Goal: Task Accomplishment & Management: Manage account settings

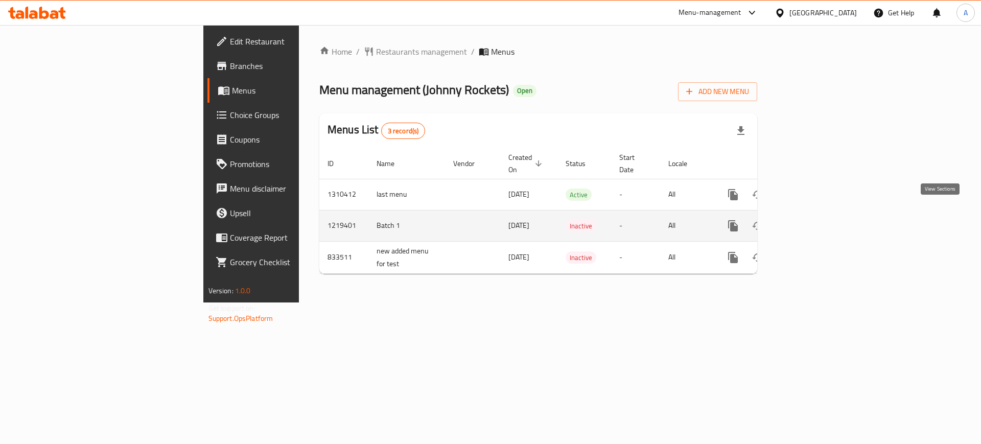
click at [813, 220] on icon "enhanced table" at bounding box center [806, 226] width 12 height 12
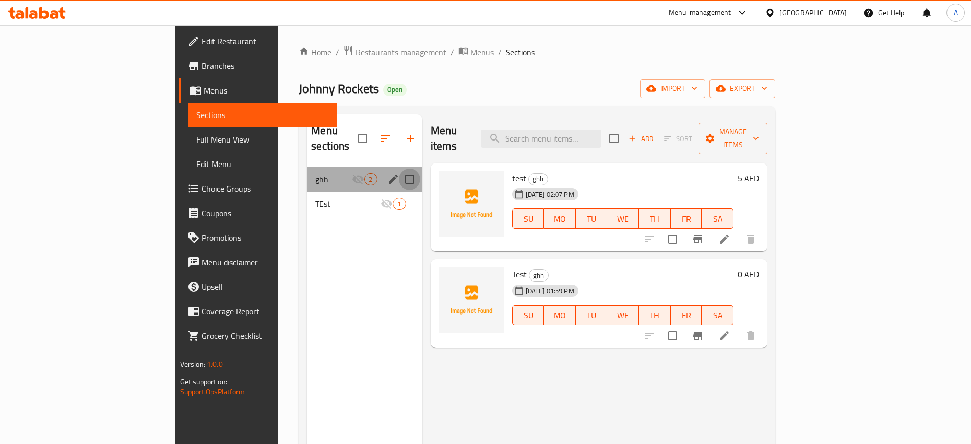
click at [399, 169] on input "Menu sections" at bounding box center [409, 179] width 21 height 21
click at [371, 136] on icon "button" at bounding box center [377, 138] width 12 height 12
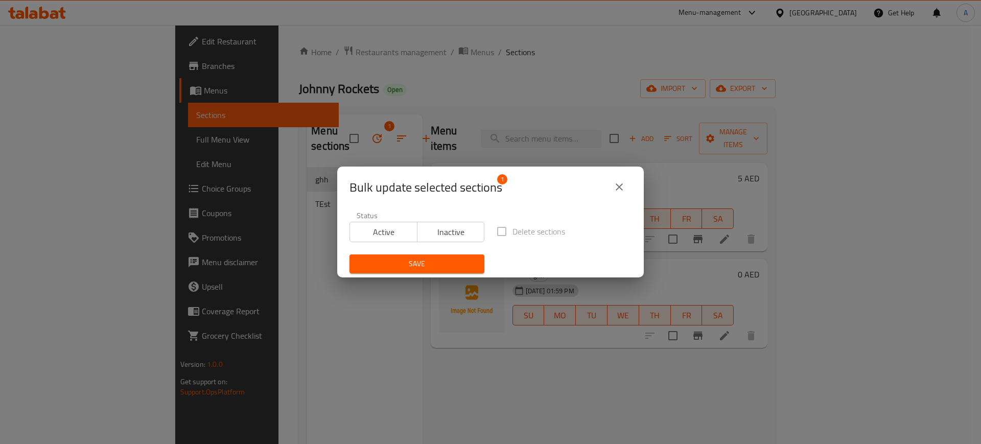
click at [617, 187] on icon "close" at bounding box center [619, 187] width 12 height 12
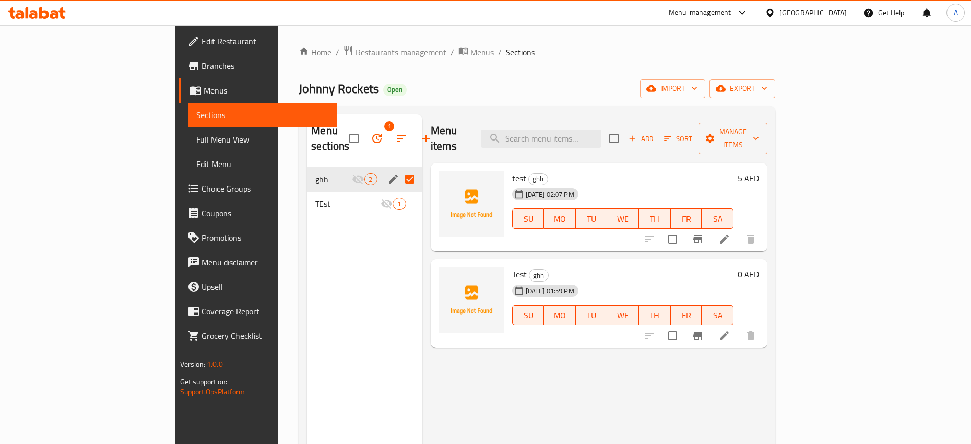
click at [399, 169] on input "Menu sections" at bounding box center [409, 179] width 21 height 21
click at [371, 132] on icon "button" at bounding box center [377, 138] width 12 height 12
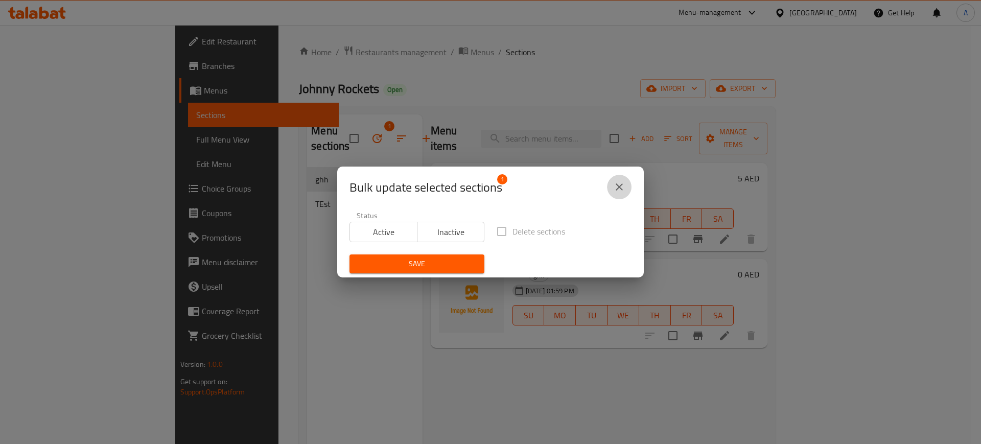
click at [624, 180] on button "close" at bounding box center [619, 187] width 25 height 25
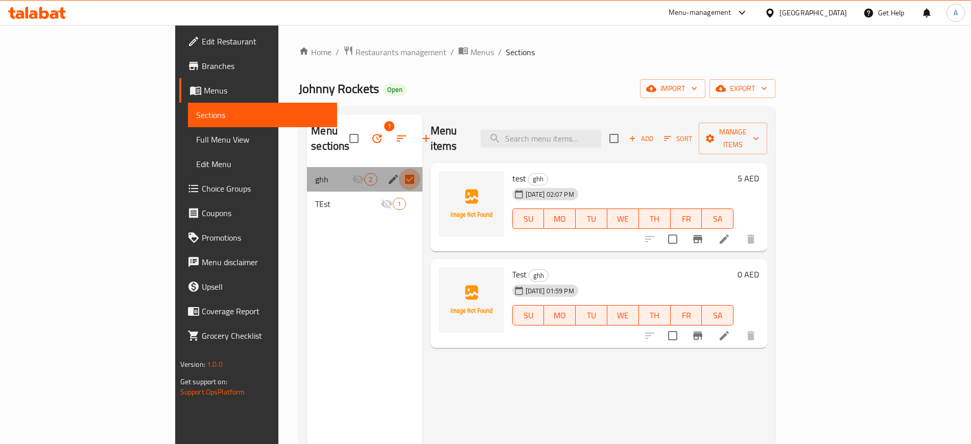
click at [399, 169] on input "Menu sections" at bounding box center [409, 179] width 21 height 21
checkbox input "false"
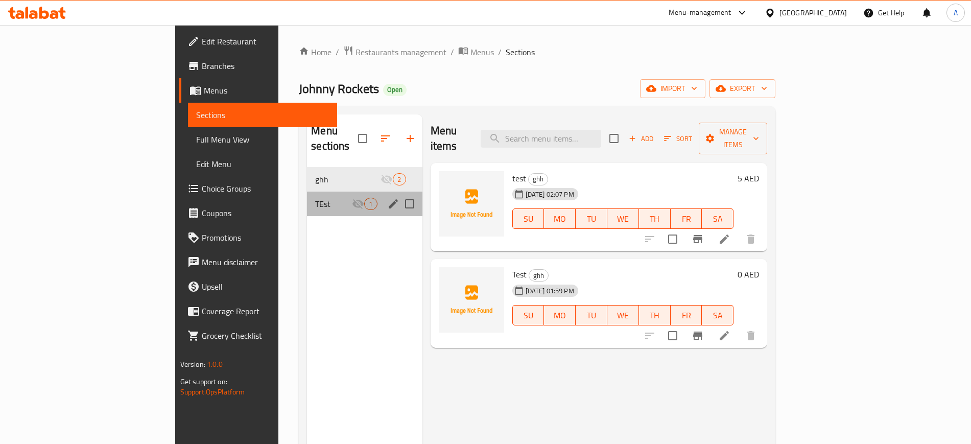
click at [307, 195] on div "TEst 1" at bounding box center [364, 204] width 115 height 25
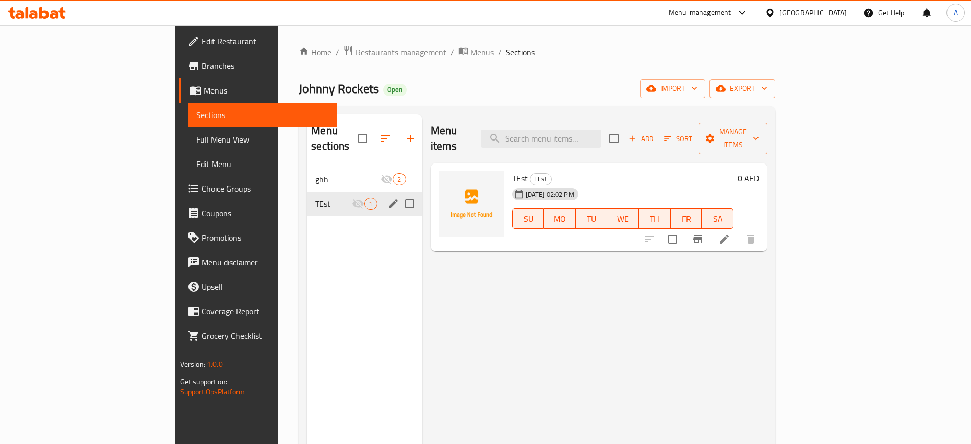
click at [399, 193] on input "Menu sections" at bounding box center [409, 203] width 21 height 21
drag, startPoint x: 318, startPoint y: 131, endPoint x: 310, endPoint y: 119, distance: 14.7
click at [365, 126] on span "1" at bounding box center [377, 138] width 25 height 25
click at [365, 137] on button "button" at bounding box center [377, 138] width 25 height 25
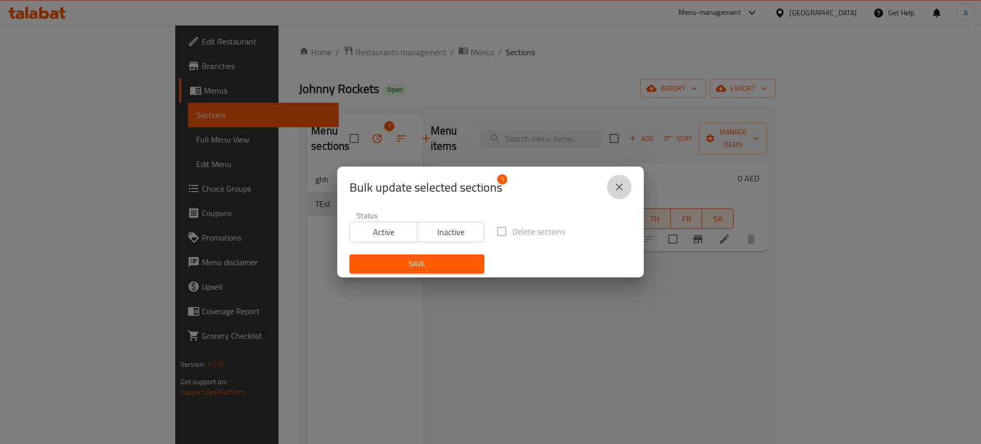
click at [614, 190] on icon "close" at bounding box center [619, 187] width 12 height 12
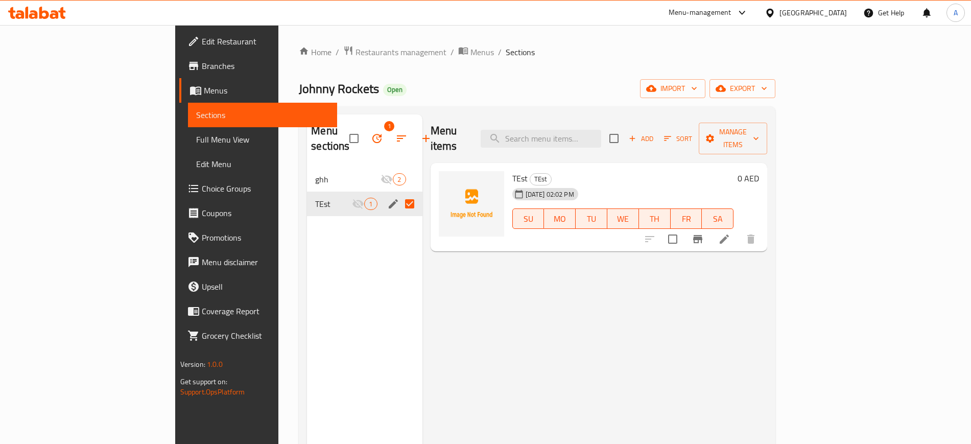
click at [399, 193] on input "Menu sections" at bounding box center [409, 203] width 21 height 21
checkbox input "false"
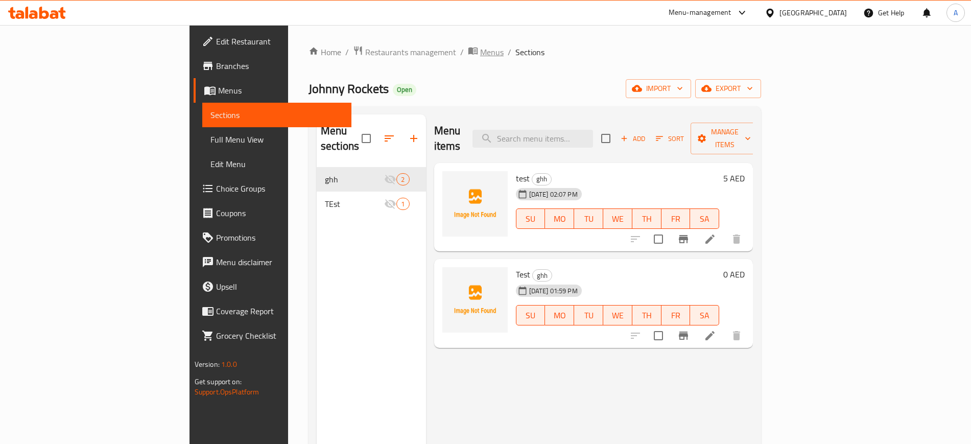
click at [480, 54] on span "Menus" at bounding box center [491, 52] width 23 height 12
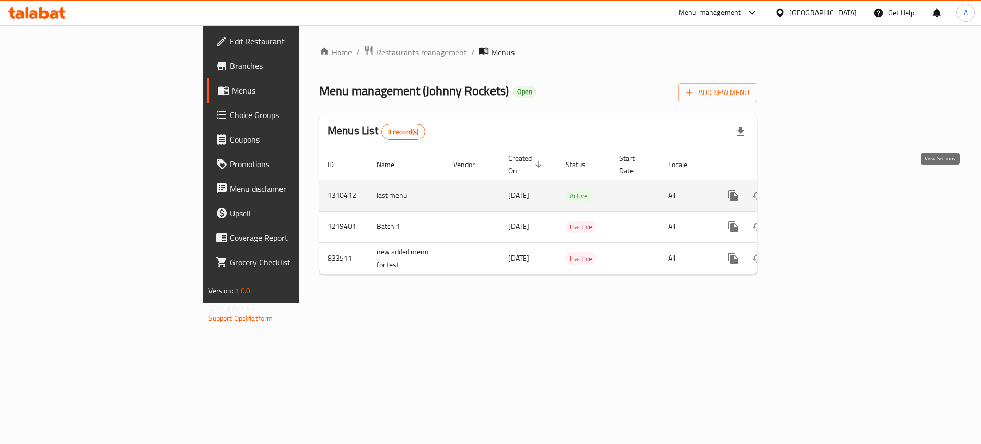
click at [813, 190] on icon "enhanced table" at bounding box center [806, 196] width 12 height 12
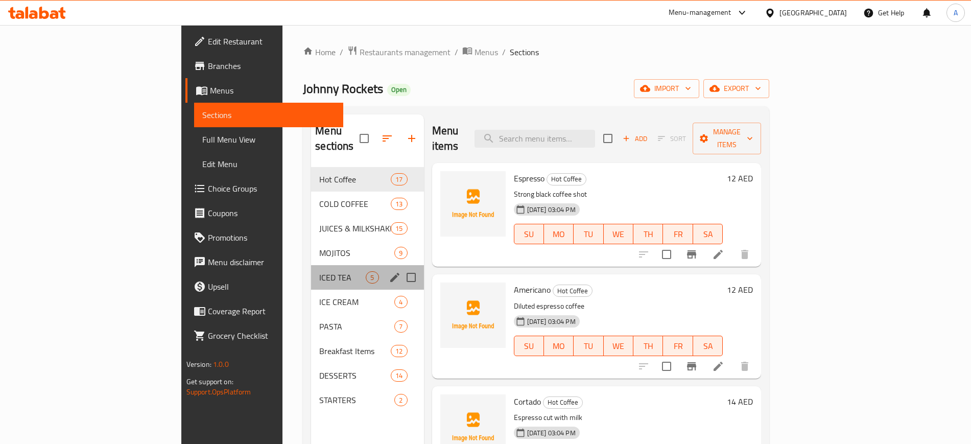
click at [311, 265] on div "ICED TEA 5" at bounding box center [367, 277] width 112 height 25
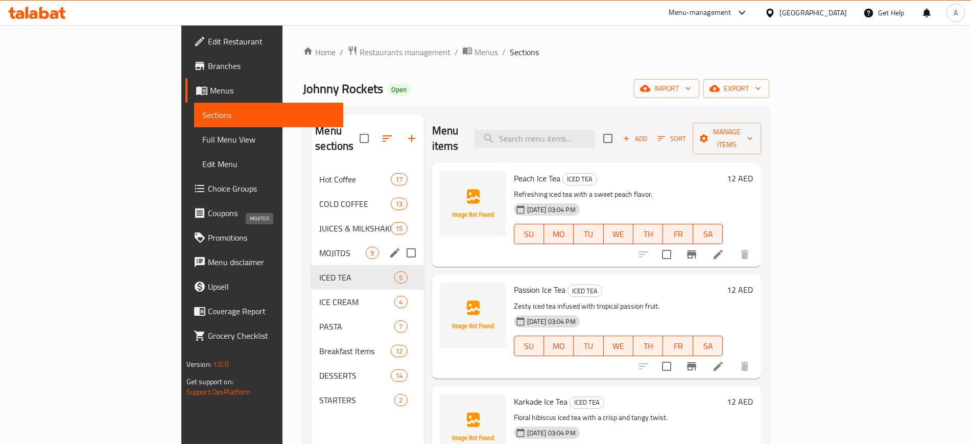
click at [319, 247] on span "MOJITOS" at bounding box center [342, 253] width 46 height 12
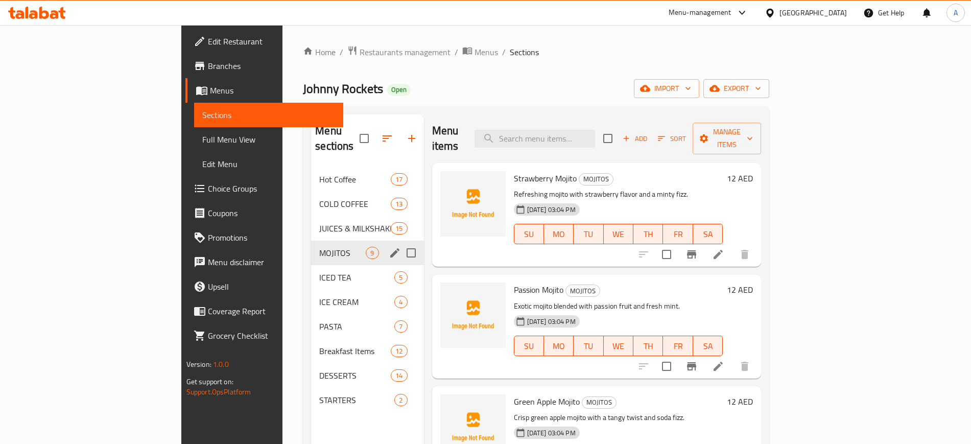
click at [400, 242] on input "Menu sections" at bounding box center [410, 252] width 21 height 21
checkbox input "true"
click at [376, 134] on icon "button" at bounding box center [380, 138] width 9 height 9
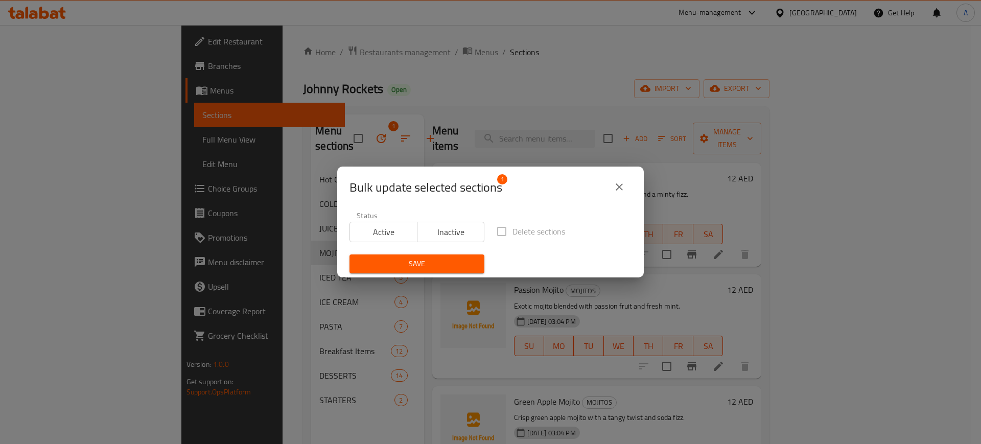
click at [435, 233] on span "Inactive" at bounding box center [450, 232] width 59 height 15
click at [435, 268] on span "Save" at bounding box center [417, 263] width 119 height 13
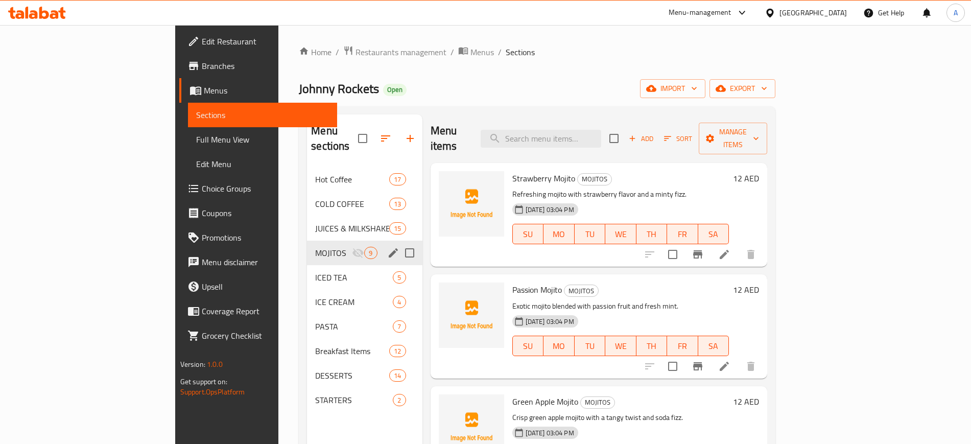
click at [399, 242] on input "Menu sections" at bounding box center [409, 252] width 21 height 21
checkbox input "true"
click at [372, 134] on icon "button" at bounding box center [376, 138] width 9 height 9
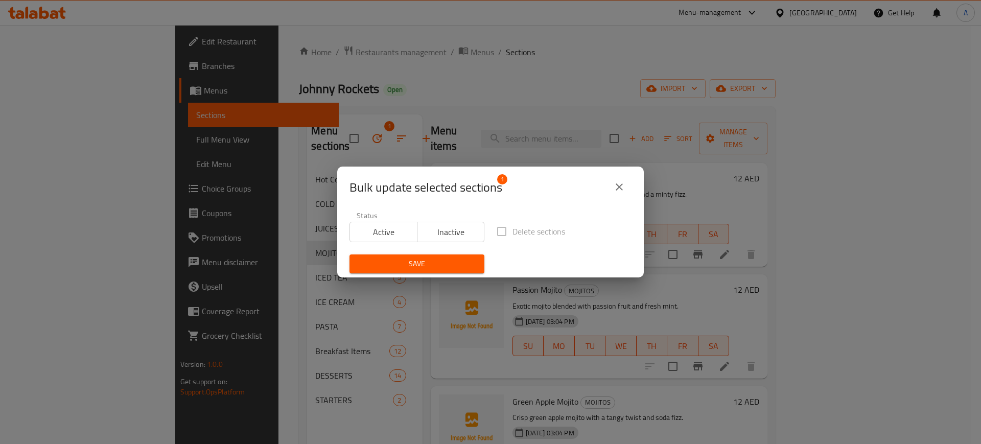
click at [621, 188] on icon "close" at bounding box center [619, 186] width 7 height 7
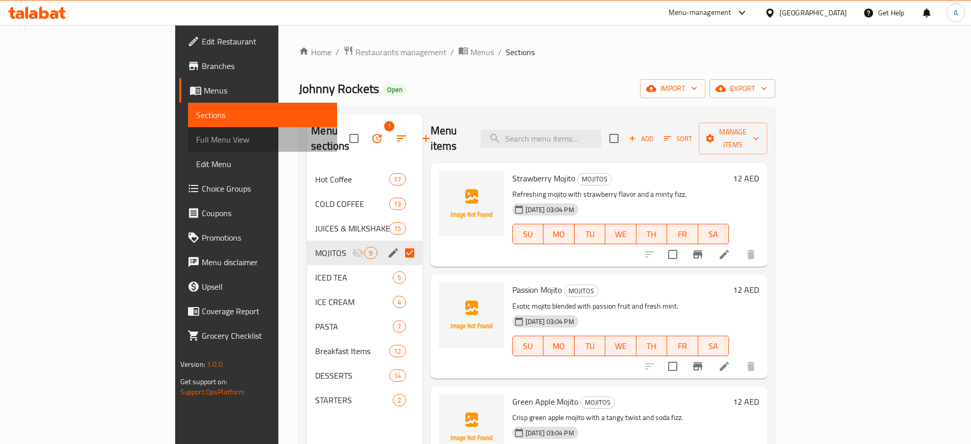
click at [196, 140] on span "Full Menu View" at bounding box center [262, 139] width 133 height 12
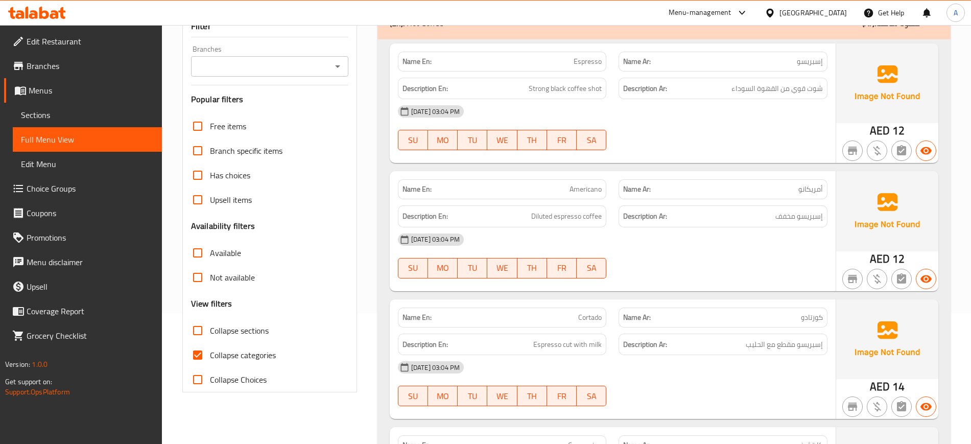
scroll to position [128, 0]
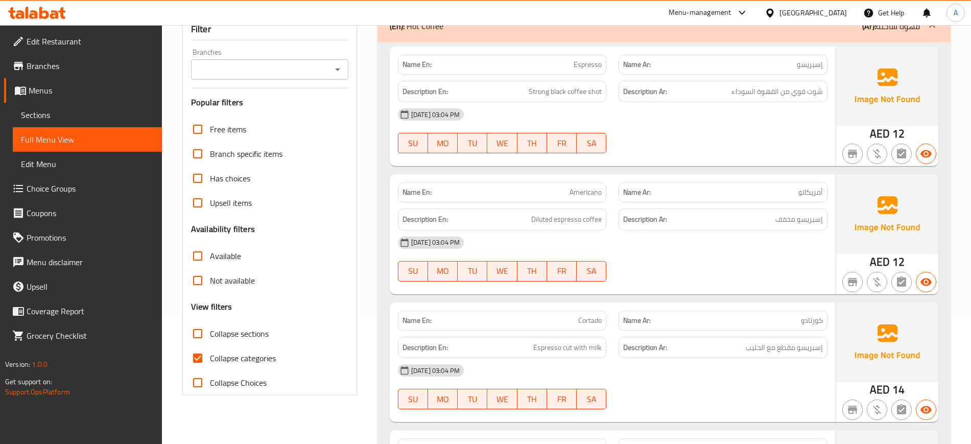
click at [235, 283] on span "Not available" at bounding box center [232, 280] width 45 height 12
click at [210, 283] on input "Not available" at bounding box center [197, 280] width 25 height 25
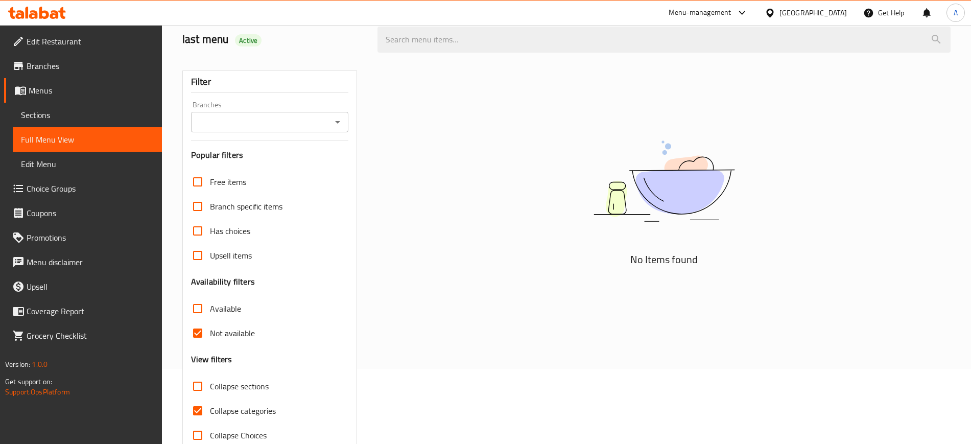
scroll to position [100, 0]
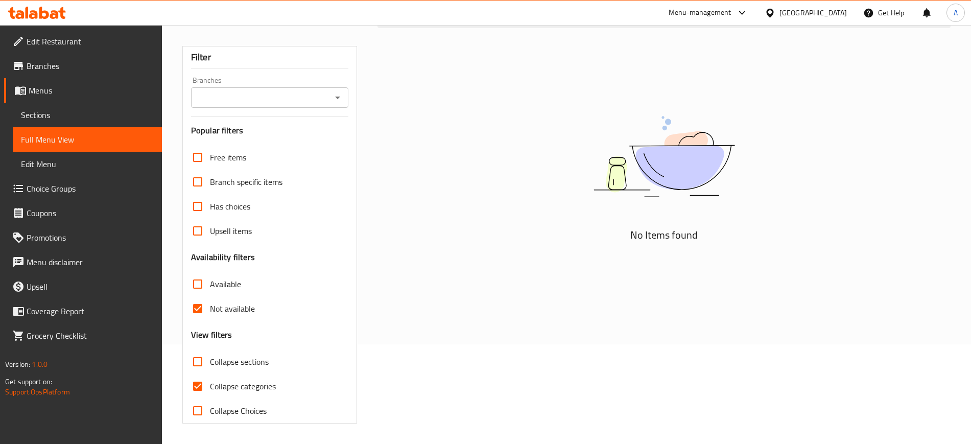
click at [241, 311] on span "Not available" at bounding box center [232, 308] width 45 height 12
click at [210, 311] on input "Not available" at bounding box center [197, 308] width 25 height 25
checkbox input "false"
click at [196, 386] on input "Collapse categories" at bounding box center [197, 386] width 25 height 25
checkbox input "false"
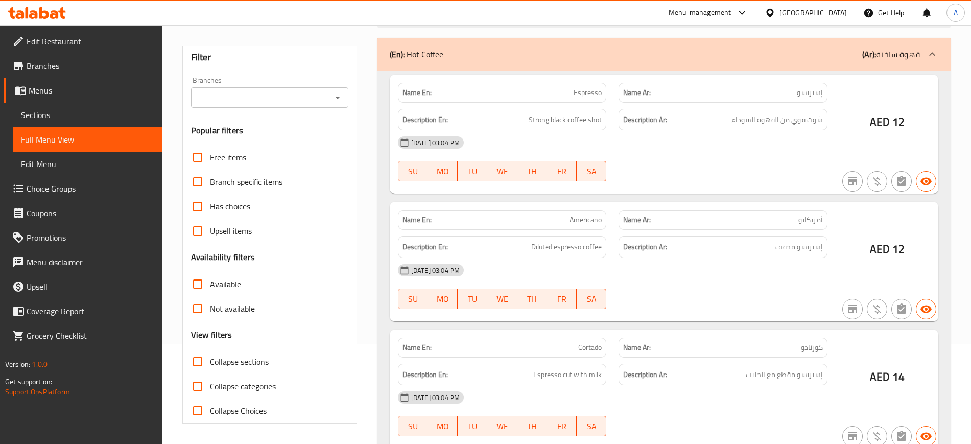
click at [271, 100] on input "Branches" at bounding box center [261, 97] width 134 height 14
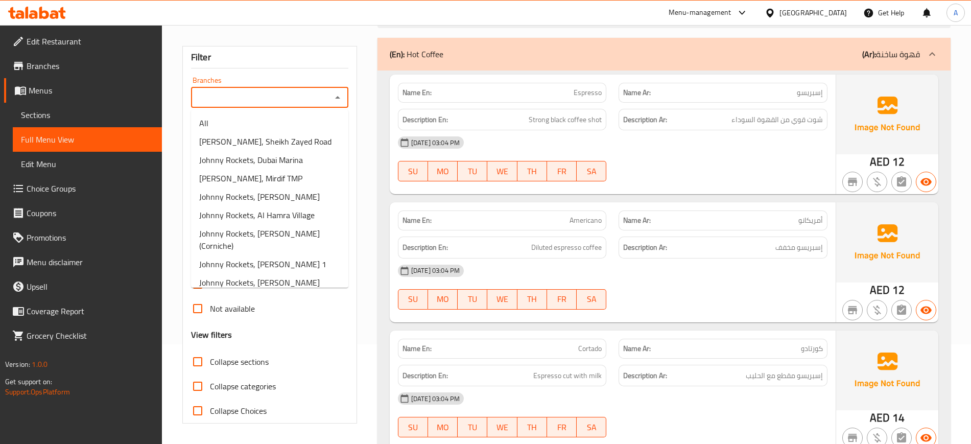
click at [342, 97] on icon "Close" at bounding box center [338, 97] width 12 height 12
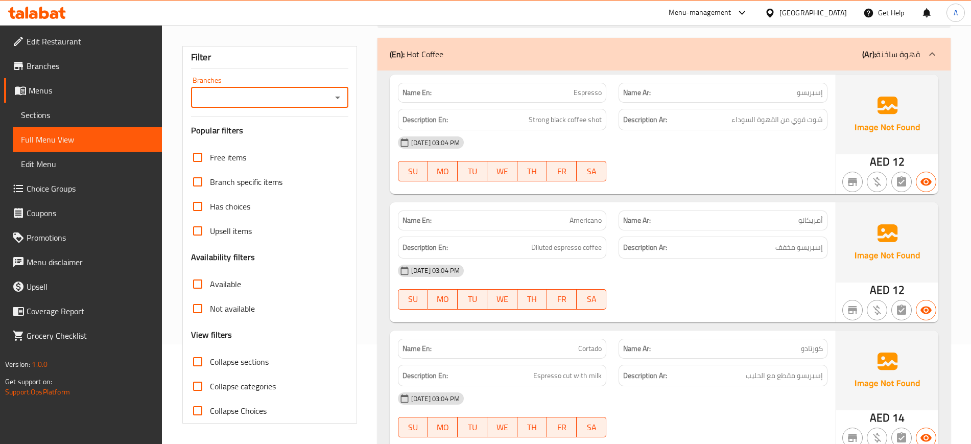
click at [342, 97] on icon "Open" at bounding box center [338, 97] width 12 height 12
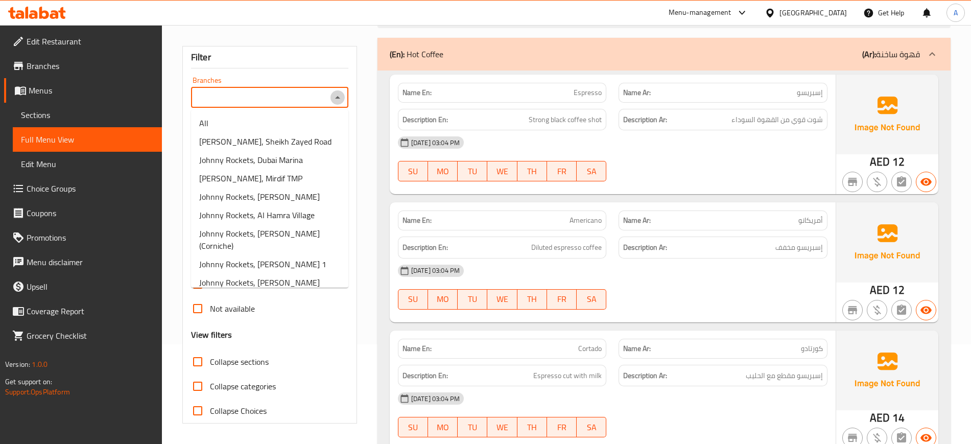
click at [342, 97] on icon "Close" at bounding box center [338, 97] width 12 height 12
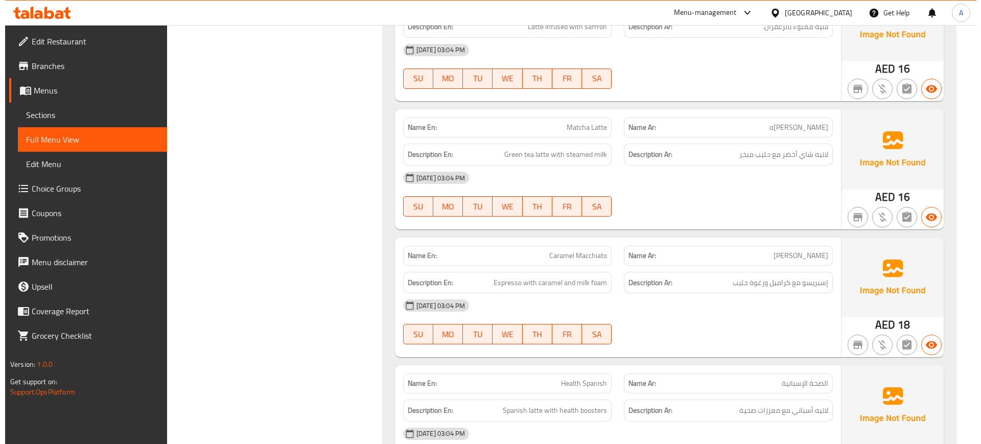
scroll to position [0, 0]
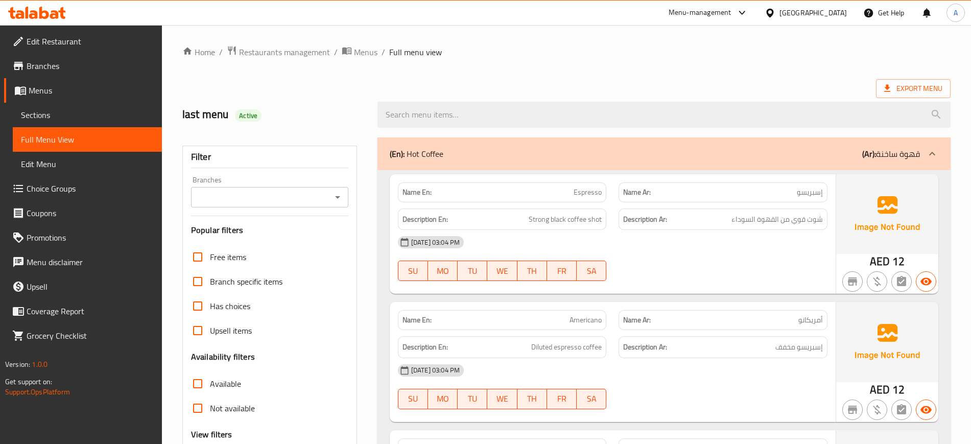
click at [90, 117] on span "Sections" at bounding box center [87, 115] width 133 height 12
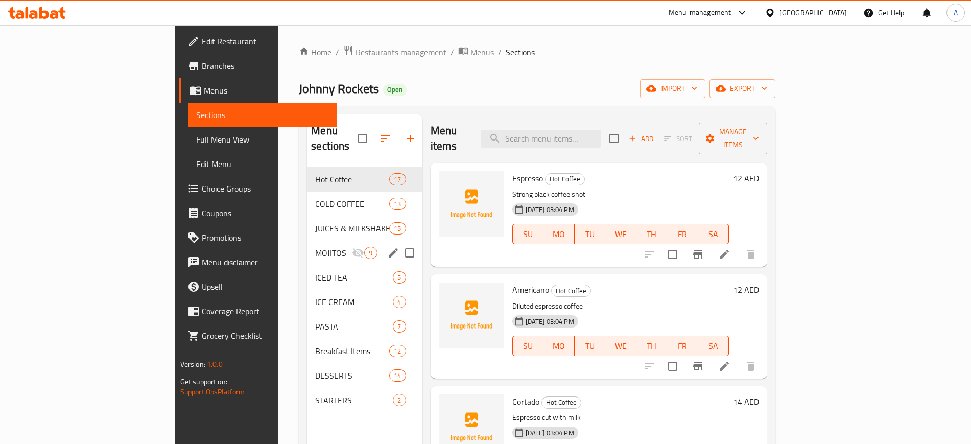
click at [399, 242] on input "Menu sections" at bounding box center [409, 252] width 21 height 21
checkbox input "true"
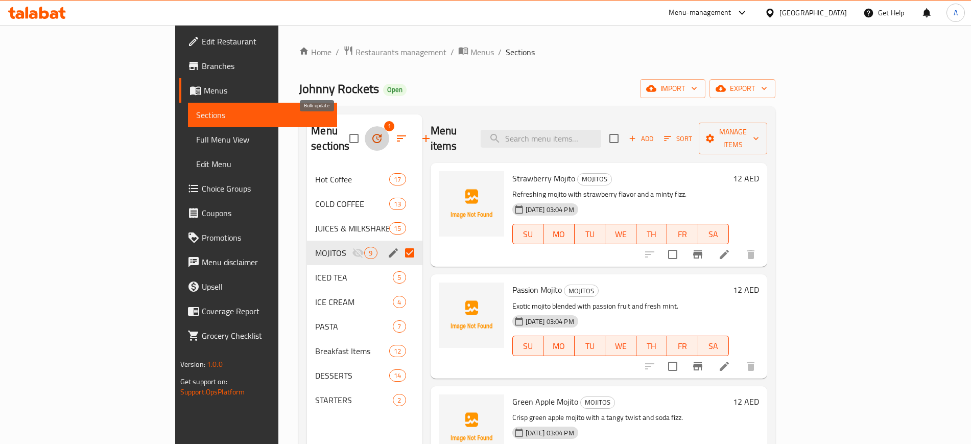
click at [371, 132] on icon "button" at bounding box center [377, 138] width 12 height 12
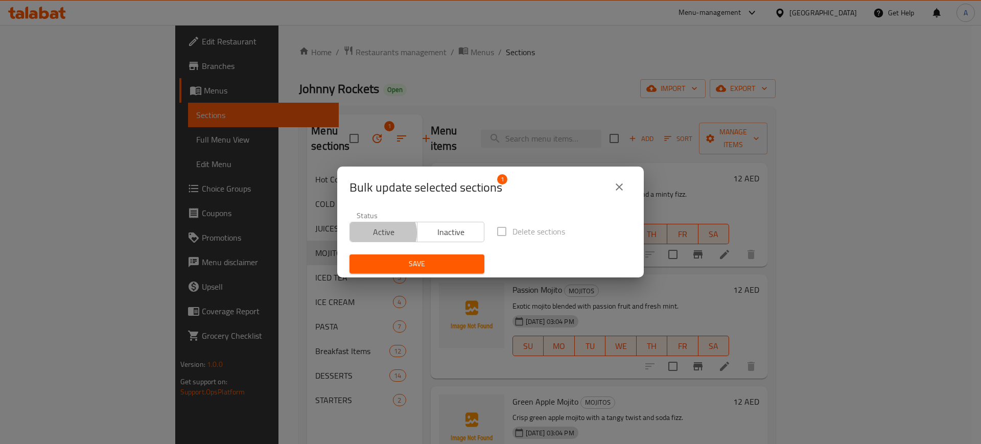
click at [382, 233] on span "Active" at bounding box center [383, 232] width 59 height 15
click at [417, 265] on span "Save" at bounding box center [417, 263] width 119 height 13
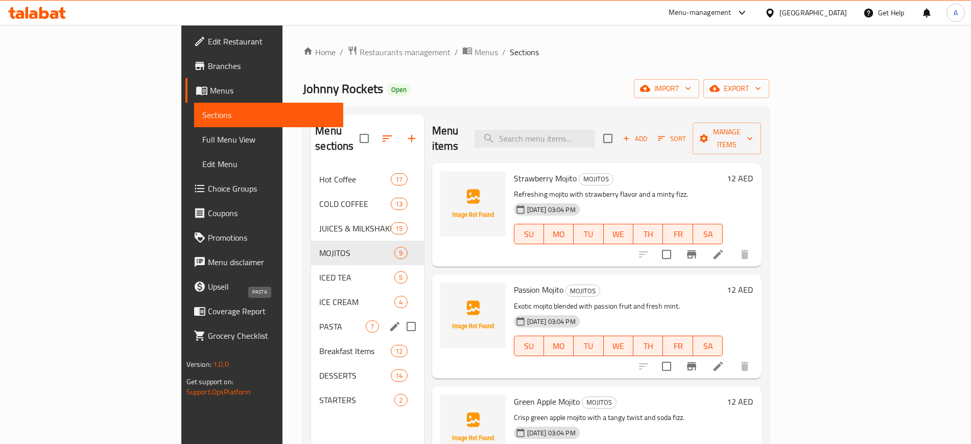
click at [319, 320] on span "PASTA" at bounding box center [342, 326] width 46 height 12
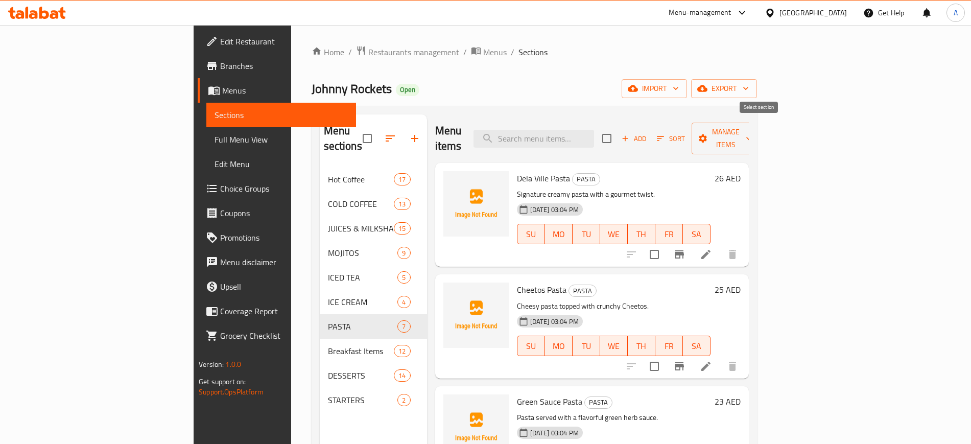
click at [618, 132] on input "checkbox" at bounding box center [606, 138] width 21 height 21
checkbox input "true"
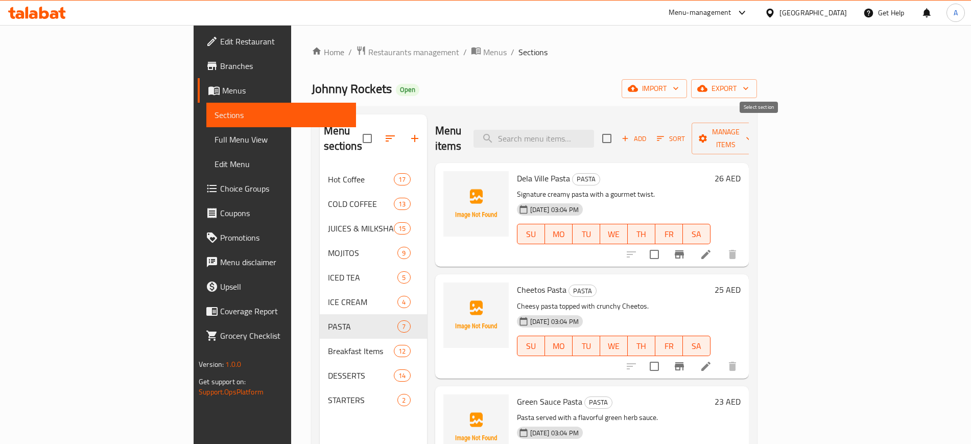
checkbox input "true"
click at [754, 133] on icon "button" at bounding box center [749, 138] width 10 height 10
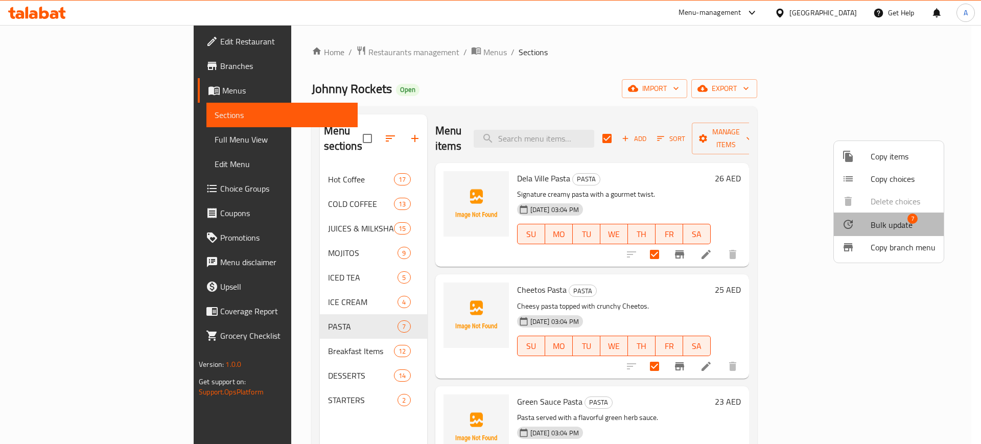
click at [904, 222] on span "Bulk update" at bounding box center [891, 225] width 42 height 12
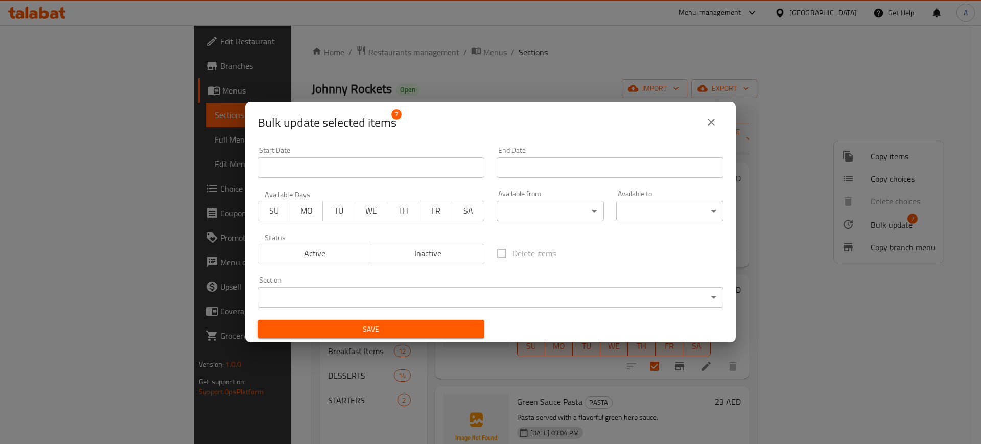
click at [398, 255] on span "Inactive" at bounding box center [427, 253] width 105 height 15
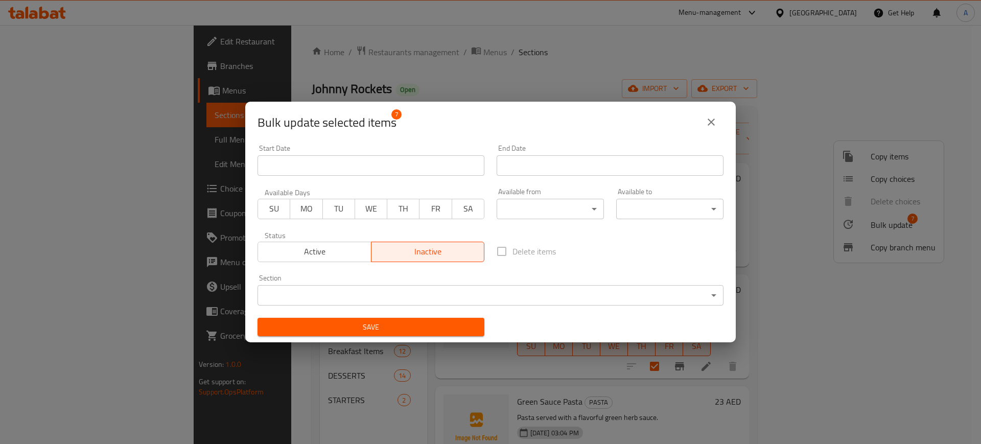
click at [411, 327] on span "Save" at bounding box center [371, 327] width 210 height 13
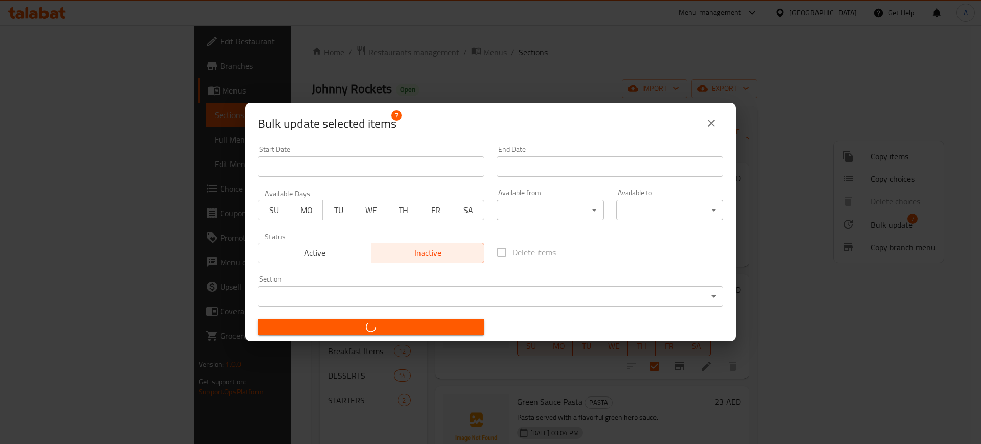
checkbox input "false"
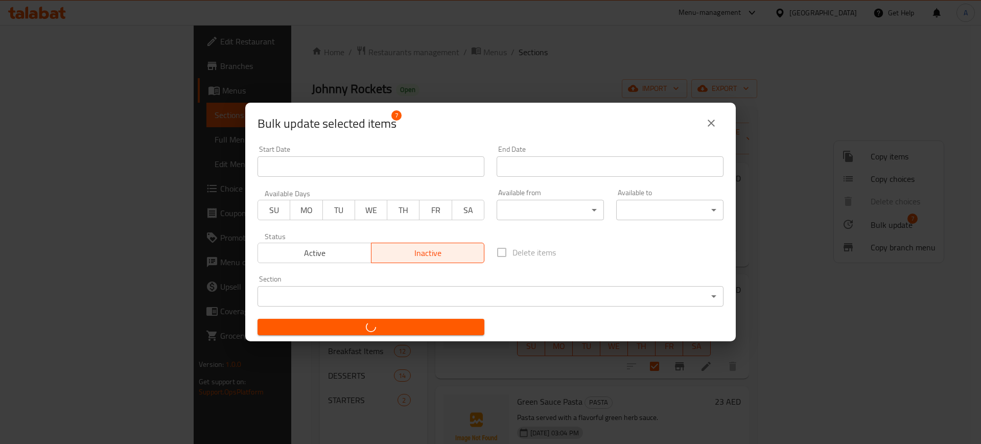
checkbox input "false"
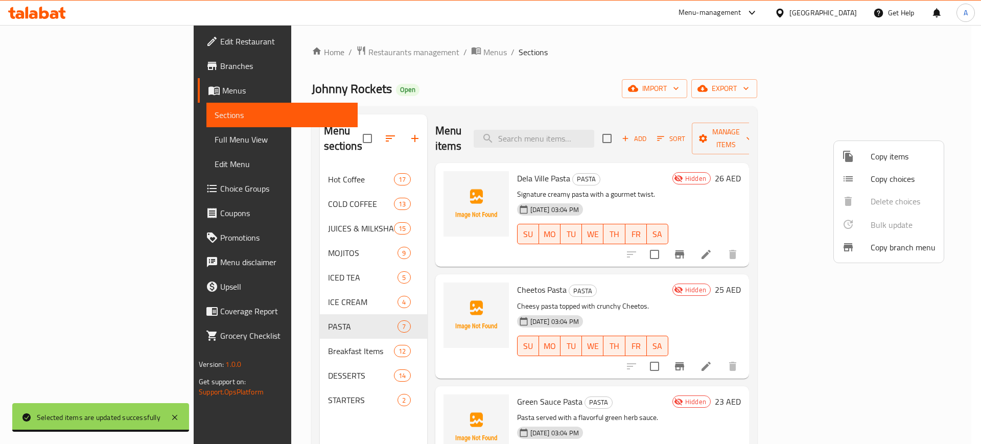
click at [507, 79] on div at bounding box center [490, 222] width 981 height 444
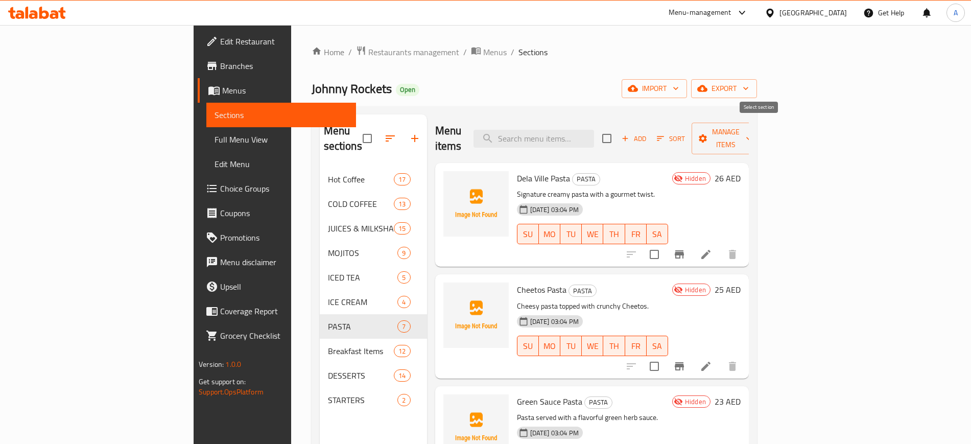
drag, startPoint x: 752, startPoint y: 129, endPoint x: 762, endPoint y: 129, distance: 10.2
click at [618, 129] on input "checkbox" at bounding box center [606, 138] width 21 height 21
checkbox input "true"
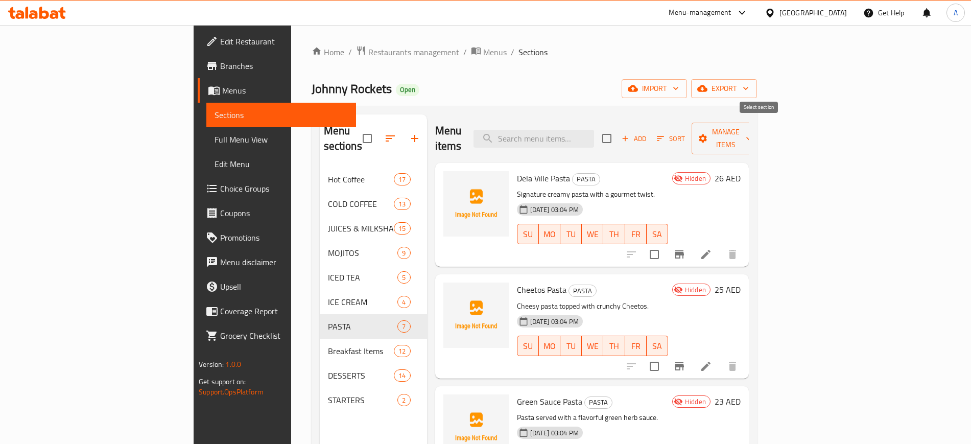
checkbox input "true"
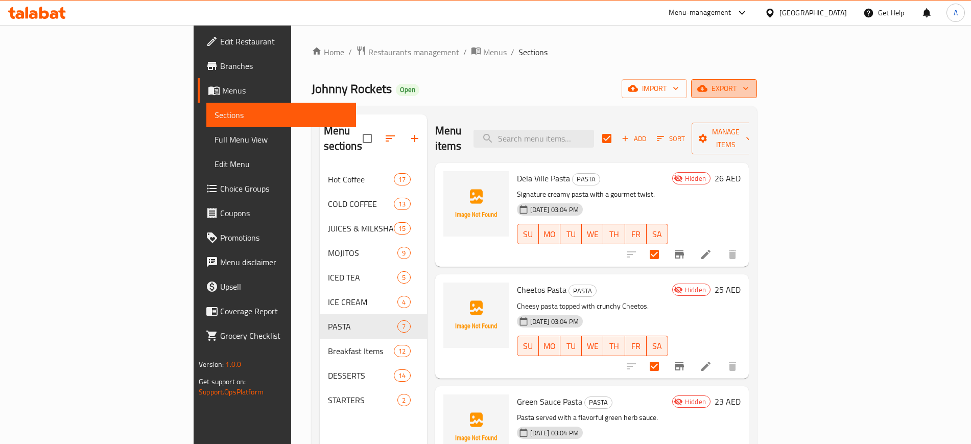
click at [707, 85] on icon "button" at bounding box center [702, 88] width 10 height 10
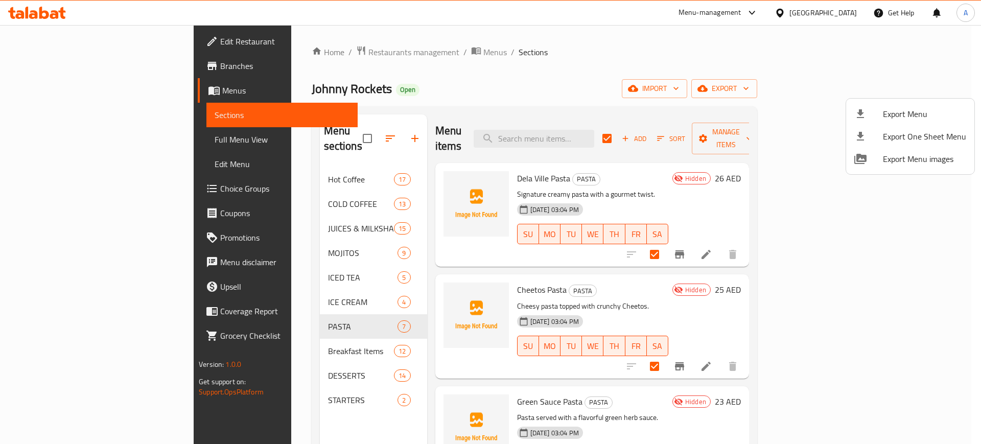
click at [694, 53] on div at bounding box center [490, 222] width 981 height 444
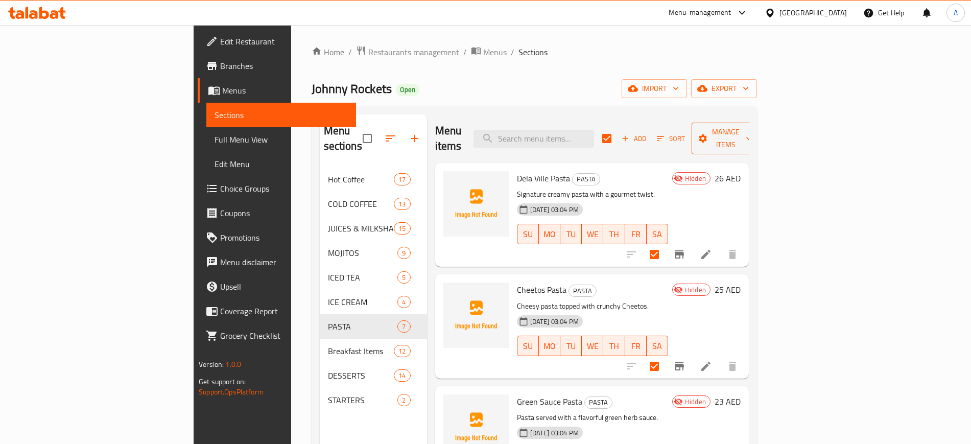
click at [752, 126] on span "Manage items" at bounding box center [726, 139] width 52 height 26
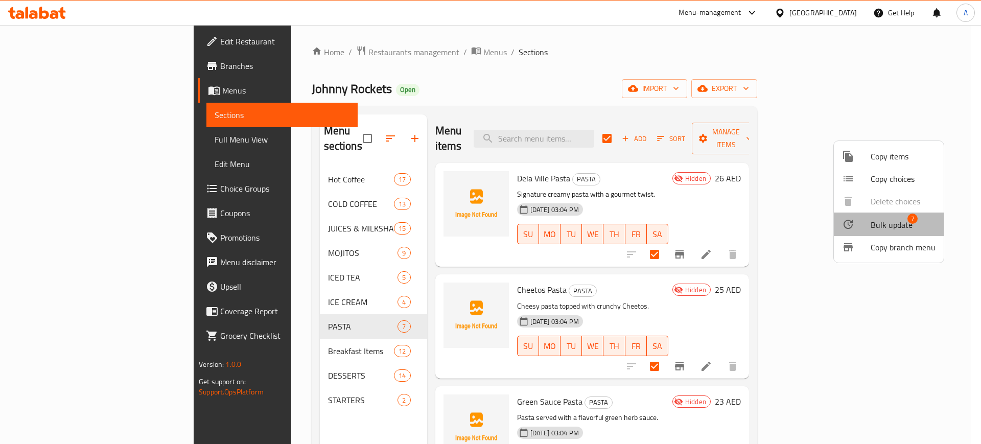
click at [902, 224] on span "Bulk update" at bounding box center [891, 225] width 42 height 12
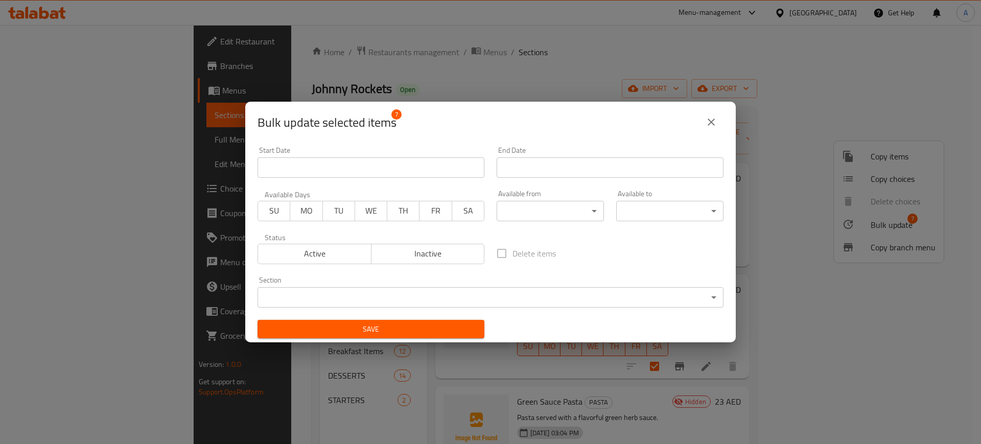
click at [353, 252] on span "Active" at bounding box center [314, 253] width 105 height 15
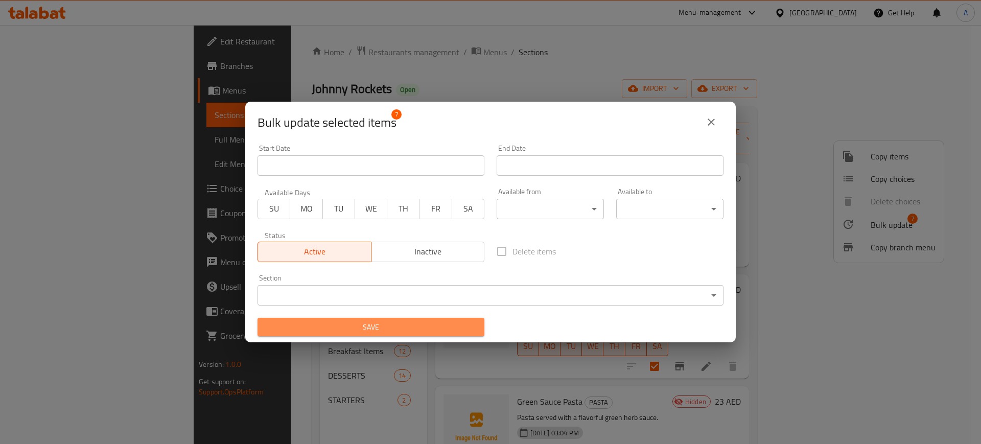
click at [391, 335] on button "Save" at bounding box center [370, 327] width 227 height 19
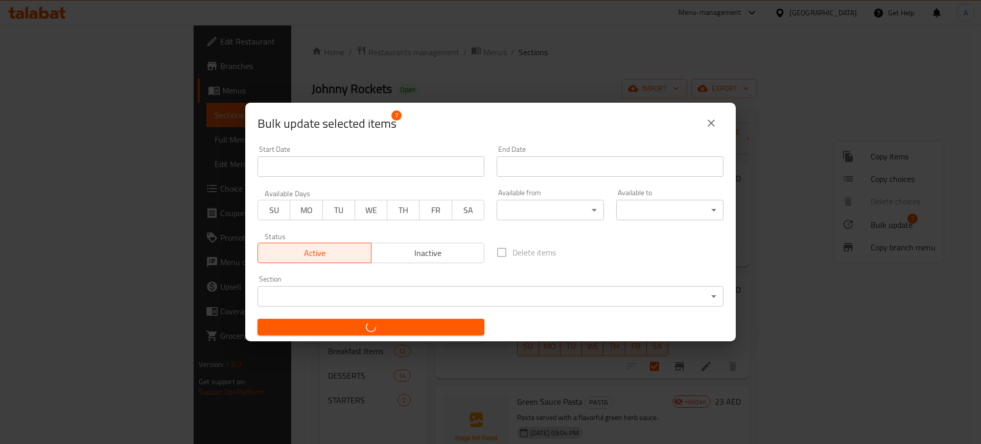
checkbox input "false"
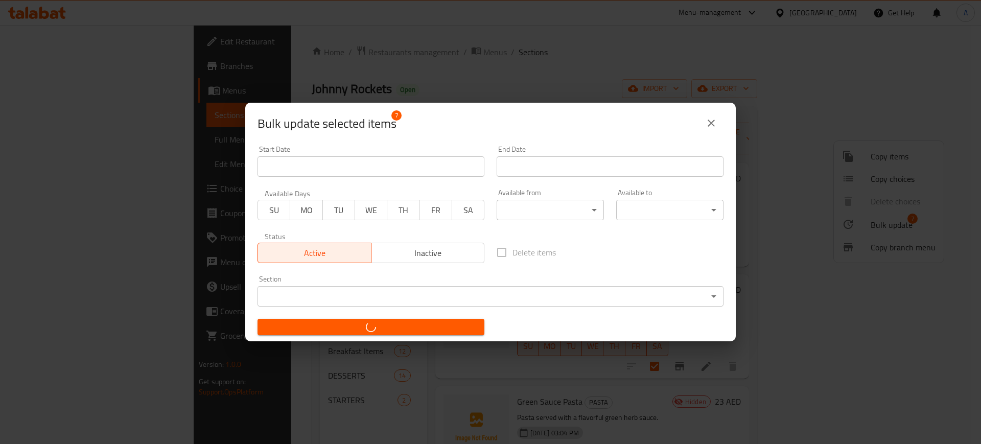
checkbox input "false"
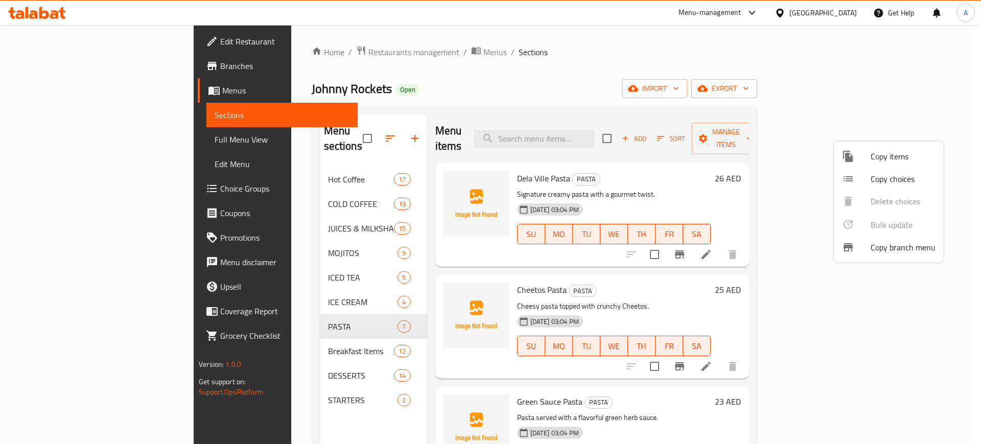
click at [429, 155] on div at bounding box center [490, 222] width 981 height 444
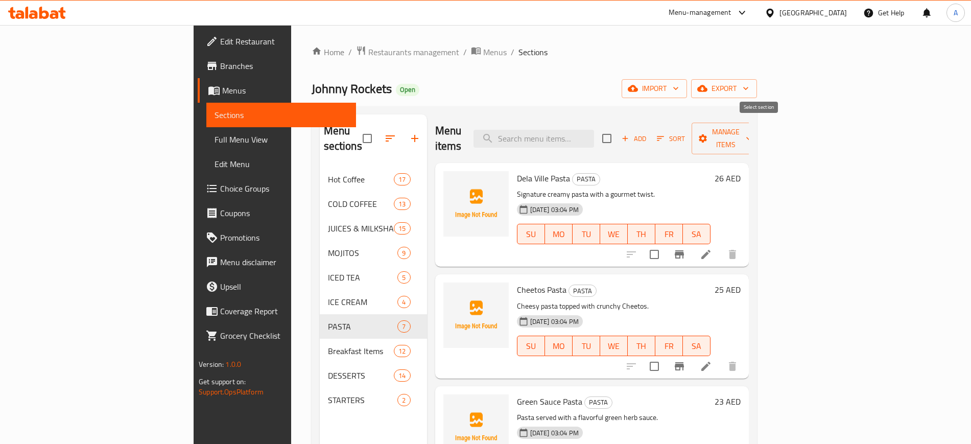
click at [618, 128] on input "checkbox" at bounding box center [606, 138] width 21 height 21
checkbox input "true"
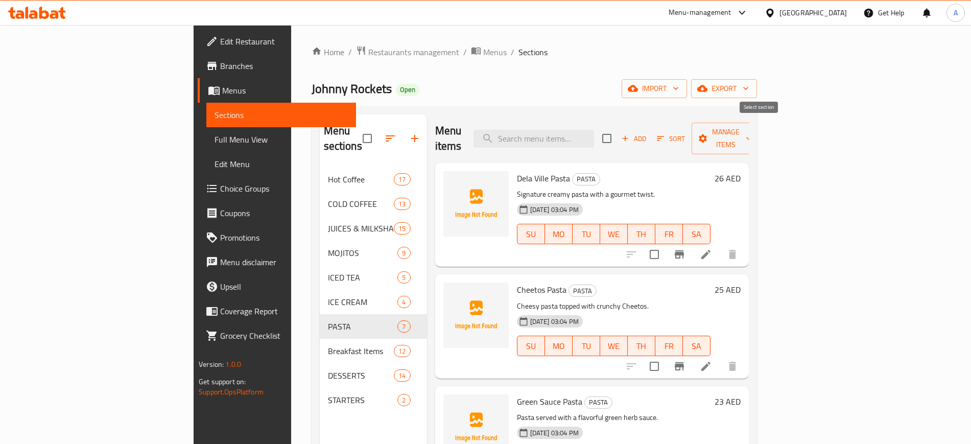
checkbox input "true"
click at [752, 128] on span "Manage items" at bounding box center [726, 139] width 52 height 26
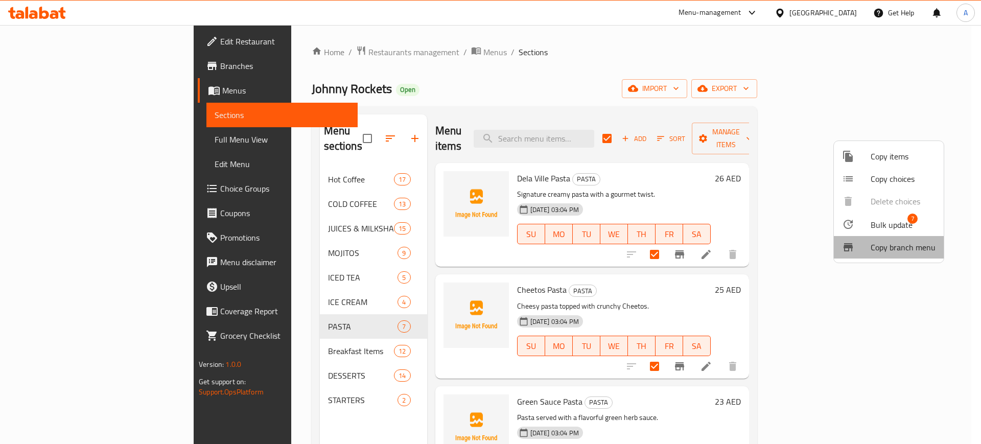
click at [913, 246] on span "Copy branch menu" at bounding box center [902, 247] width 65 height 12
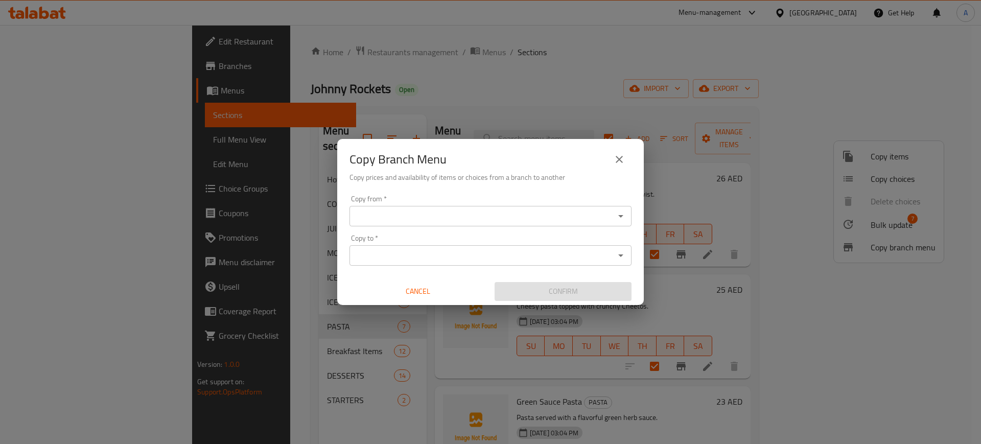
click at [618, 157] on icon "close" at bounding box center [619, 159] width 7 height 7
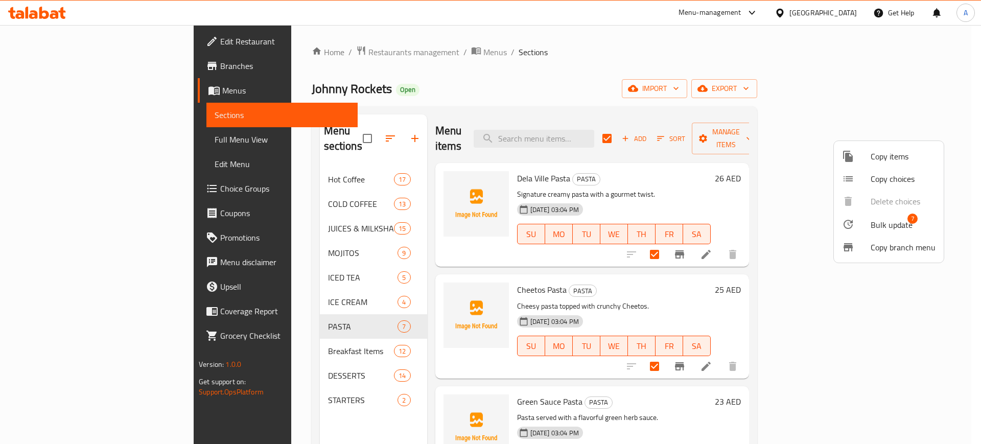
click at [728, 97] on div at bounding box center [490, 222] width 981 height 444
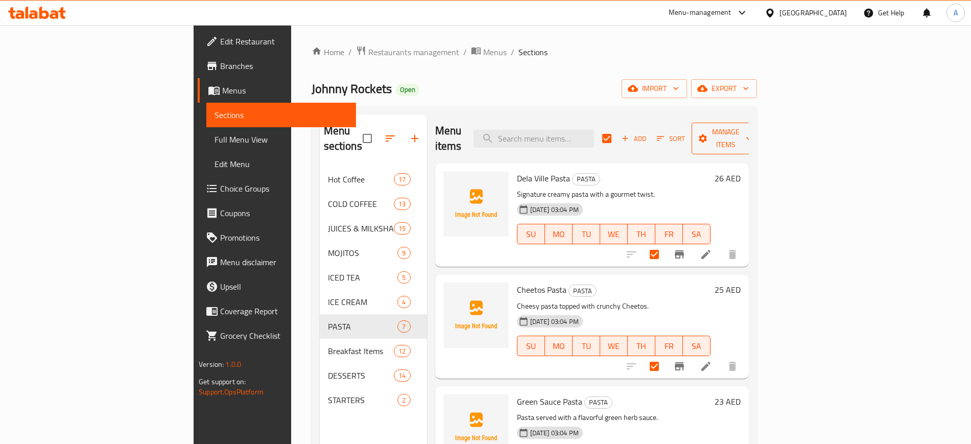
click at [752, 131] on span "Manage items" at bounding box center [726, 139] width 52 height 26
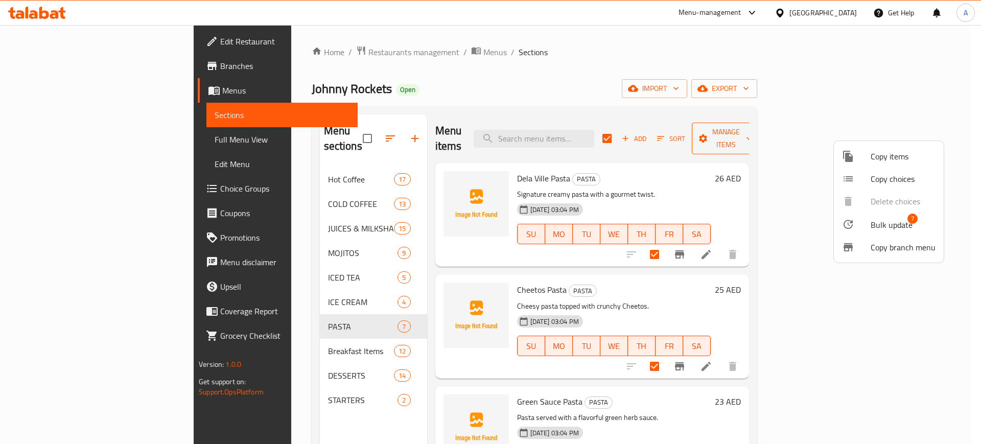
click at [898, 131] on div at bounding box center [490, 222] width 981 height 444
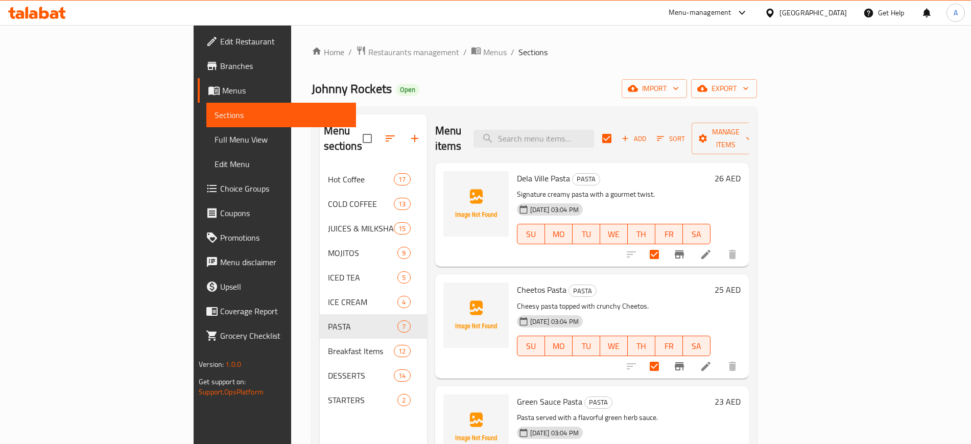
click at [679, 100] on div "Home / Restaurants management / Menus / Sections Johnny Rockets Open import exp…" at bounding box center [534, 305] width 445 height 521
click at [749, 86] on span "export" at bounding box center [724, 88] width 50 height 13
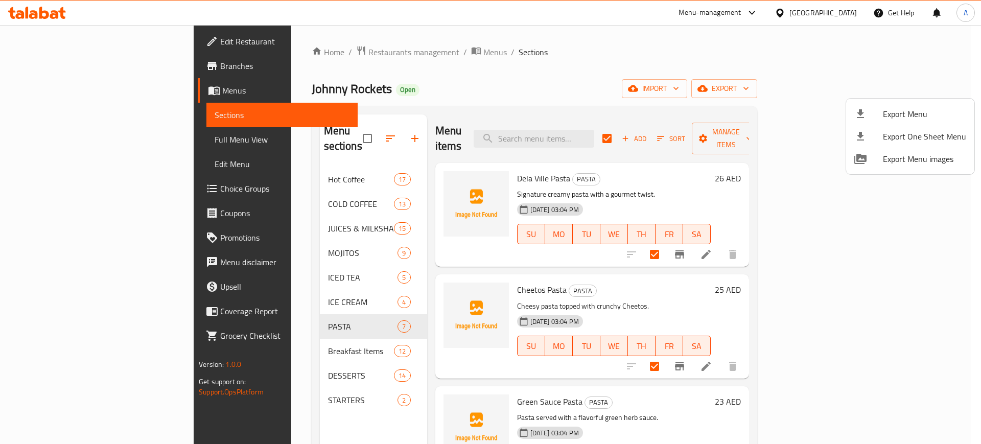
click at [725, 93] on div at bounding box center [490, 222] width 981 height 444
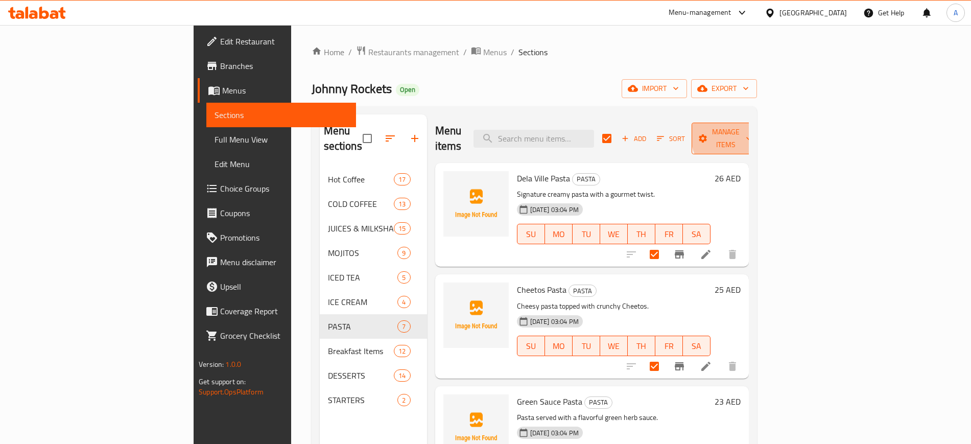
click at [752, 132] on span "Manage items" at bounding box center [726, 139] width 52 height 26
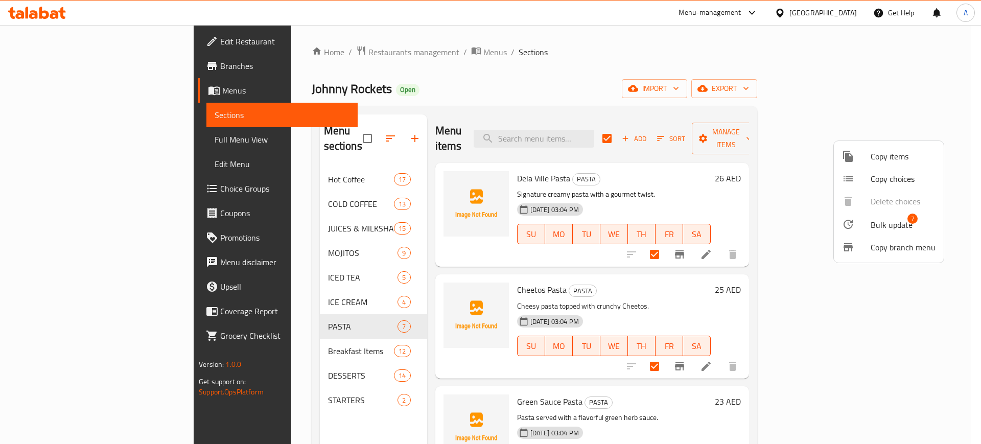
click at [892, 159] on span "Copy items" at bounding box center [902, 156] width 65 height 12
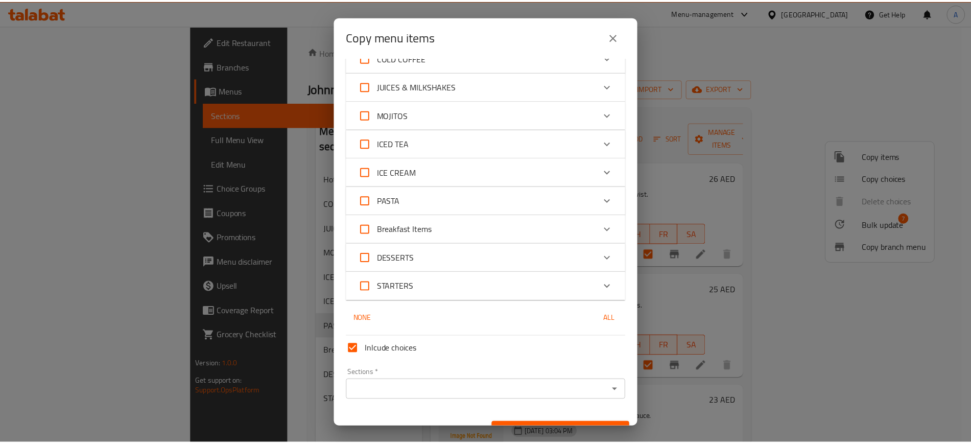
scroll to position [95, 0]
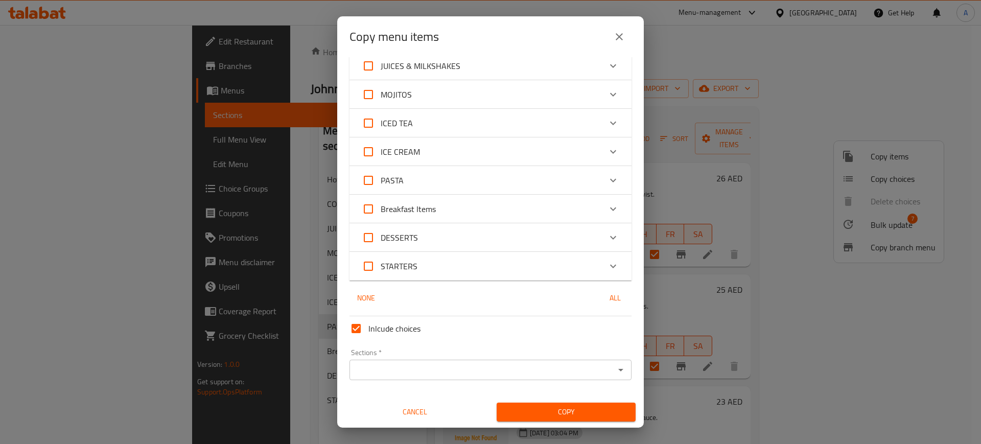
click at [569, 378] on div "Sections *" at bounding box center [490, 370] width 282 height 20
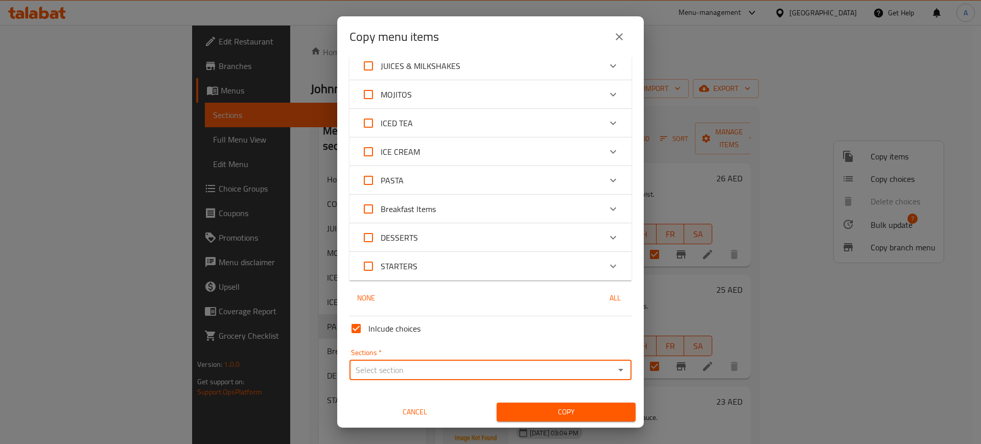
click at [601, 277] on div "Expand" at bounding box center [613, 266] width 25 height 25
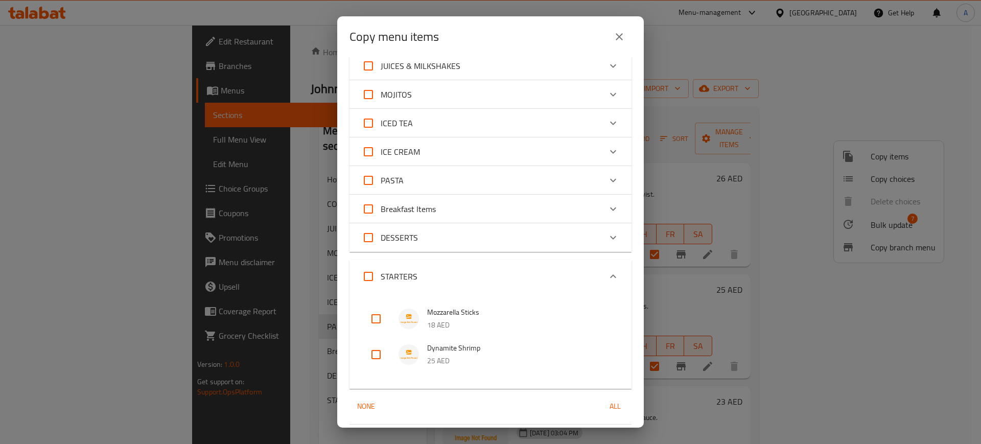
click at [607, 270] on icon "Expand" at bounding box center [613, 276] width 12 height 12
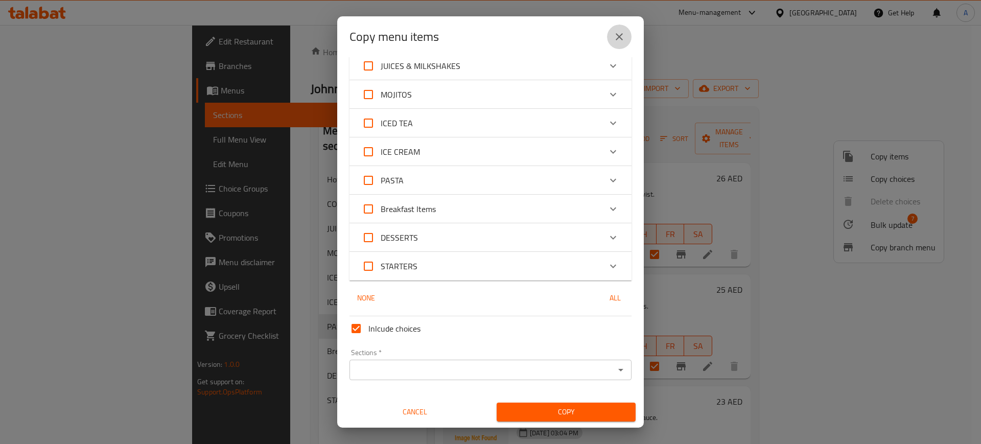
click at [626, 34] on button "close" at bounding box center [619, 37] width 25 height 25
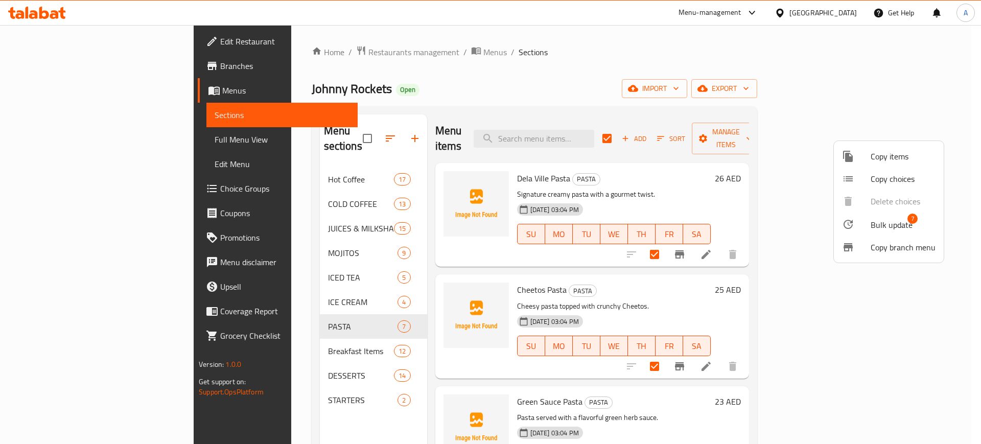
click at [629, 36] on div at bounding box center [490, 222] width 981 height 444
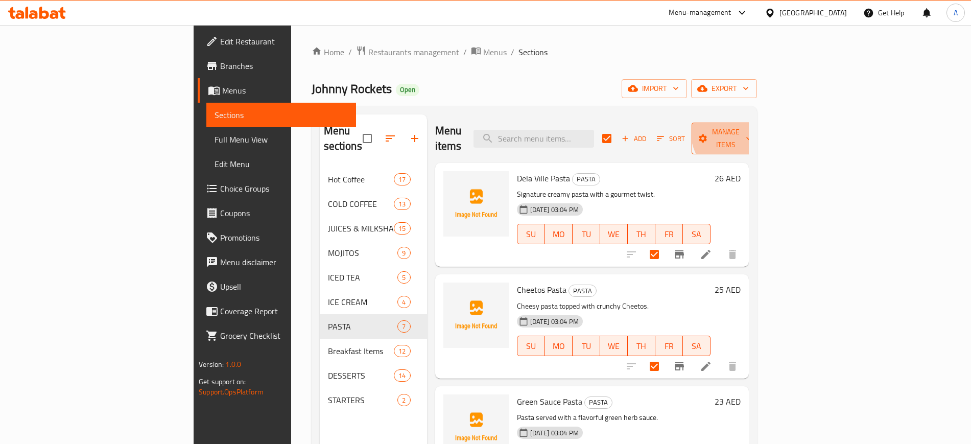
click at [752, 129] on span "Manage items" at bounding box center [726, 139] width 52 height 26
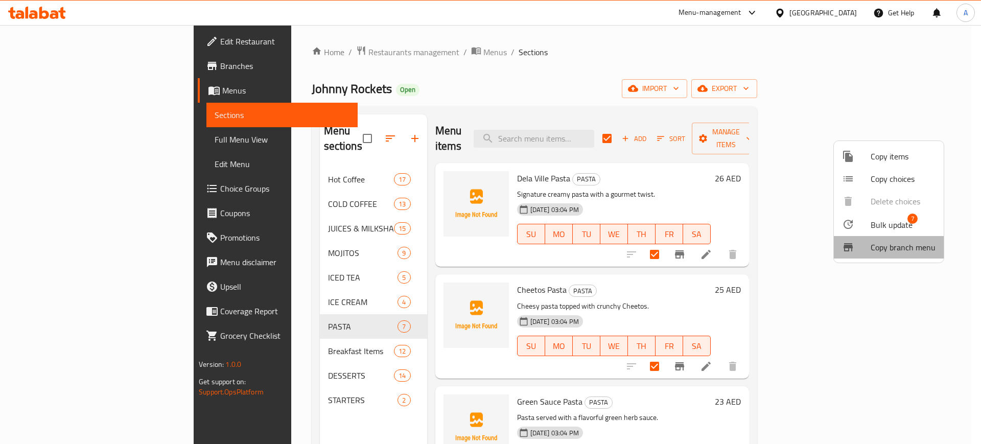
click at [904, 242] on span "Copy branch menu" at bounding box center [902, 247] width 65 height 12
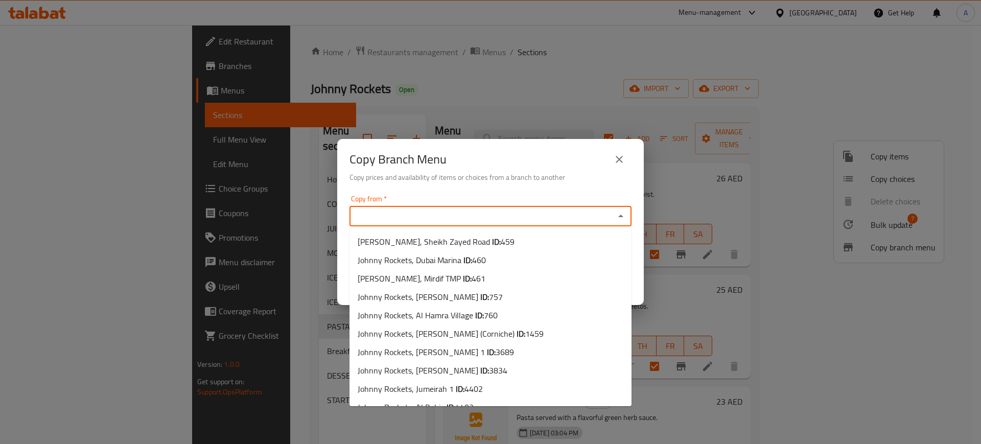
click at [418, 210] on input "Copy from   *" at bounding box center [481, 216] width 259 height 14
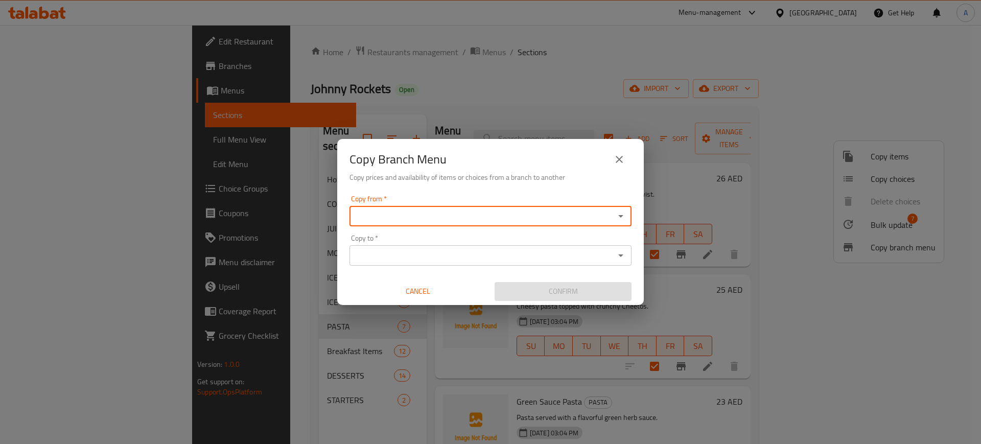
click at [406, 214] on input "Copy from   *" at bounding box center [481, 216] width 259 height 14
click at [426, 260] on input "Copy to   *" at bounding box center [481, 255] width 259 height 14
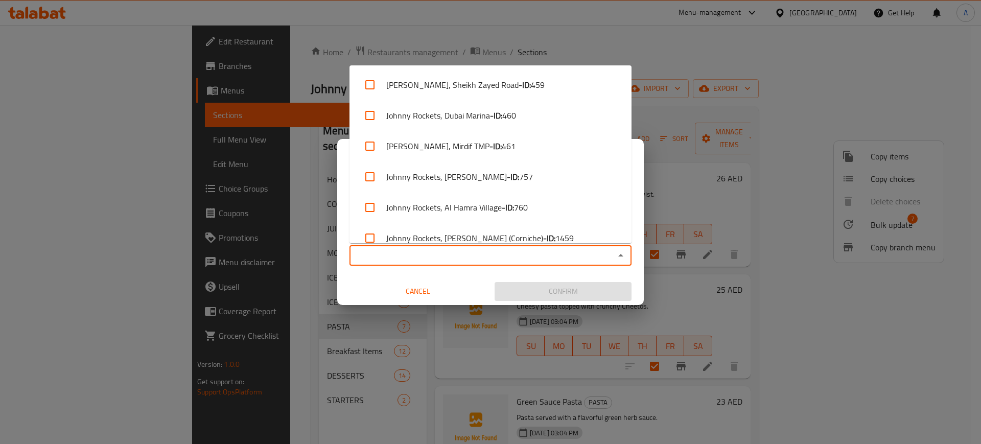
click at [425, 290] on span "Cancel" at bounding box center [417, 291] width 129 height 13
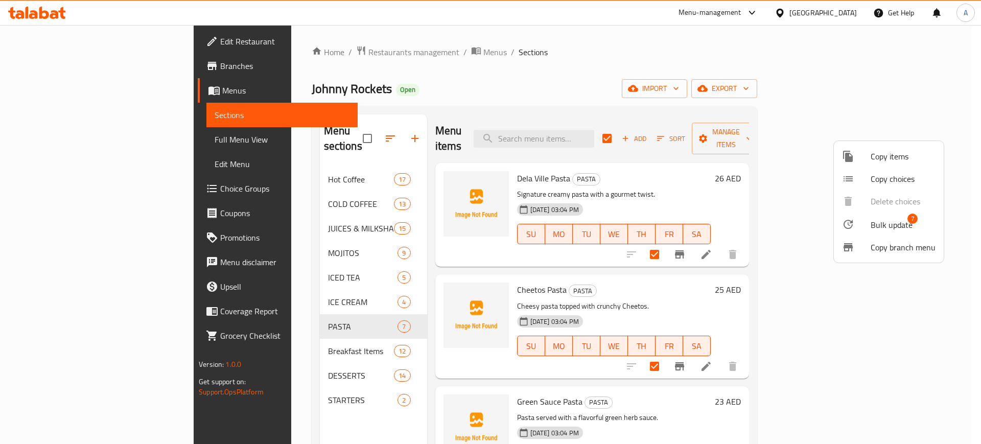
drag, startPoint x: 732, startPoint y: 80, endPoint x: 742, endPoint y: 77, distance: 11.0
click at [732, 79] on div at bounding box center [490, 222] width 981 height 444
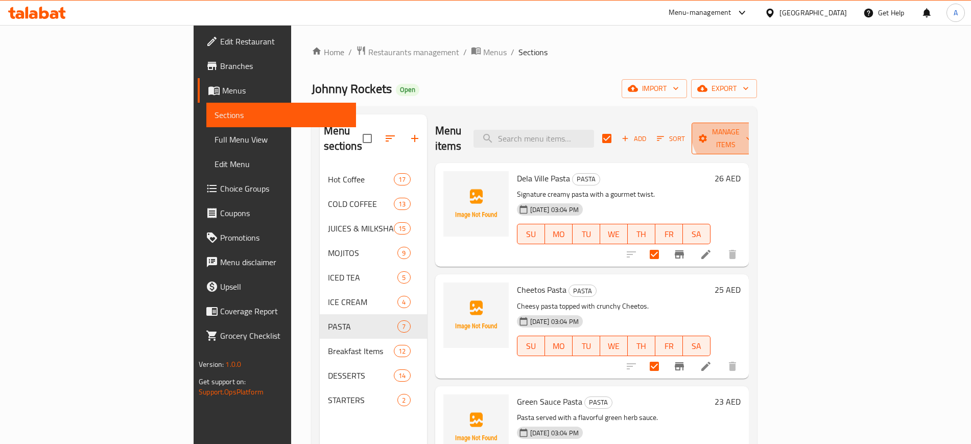
click at [752, 129] on span "Manage items" at bounding box center [726, 139] width 52 height 26
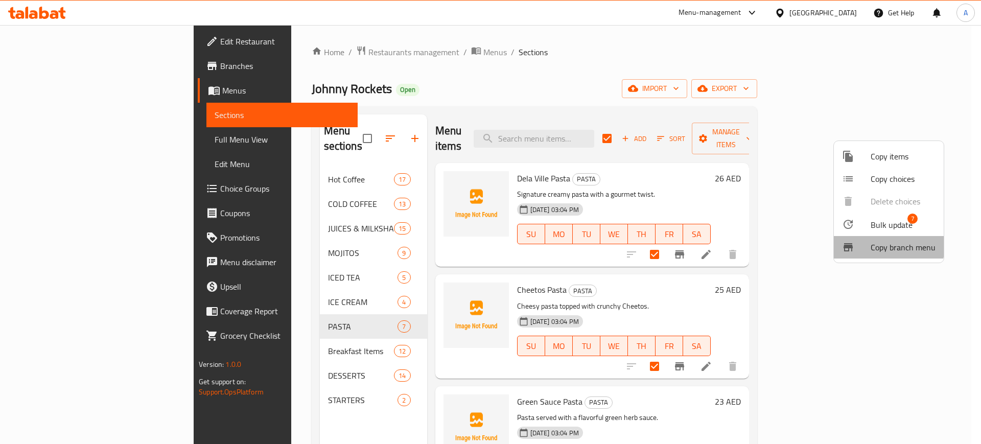
click at [886, 246] on span "Copy branch menu" at bounding box center [902, 247] width 65 height 12
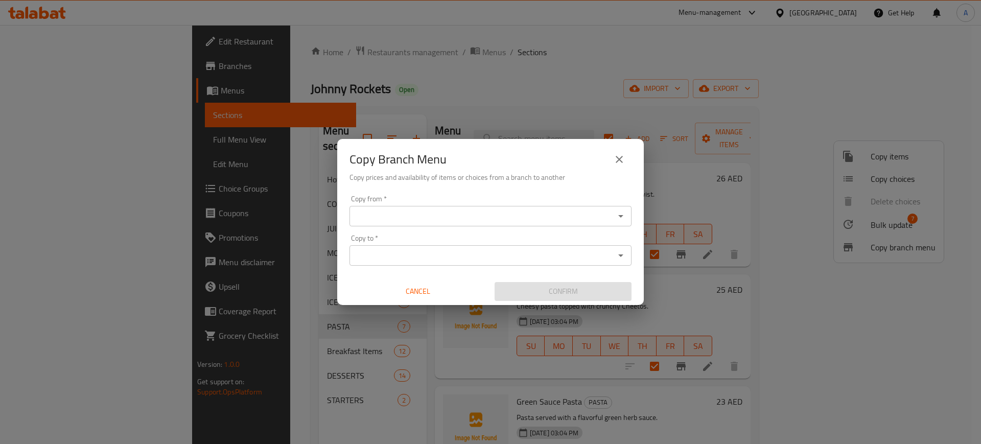
click at [611, 216] on div "Copy from *" at bounding box center [490, 216] width 282 height 20
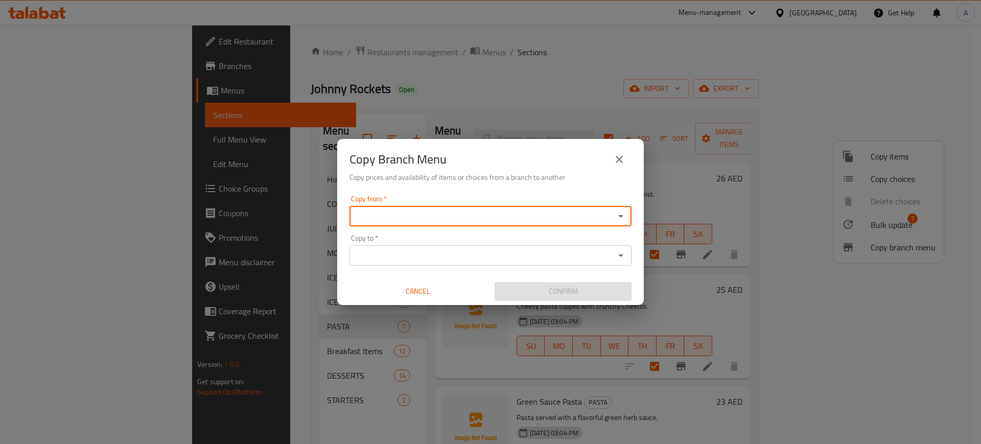
click at [622, 215] on icon "Open" at bounding box center [621, 216] width 12 height 12
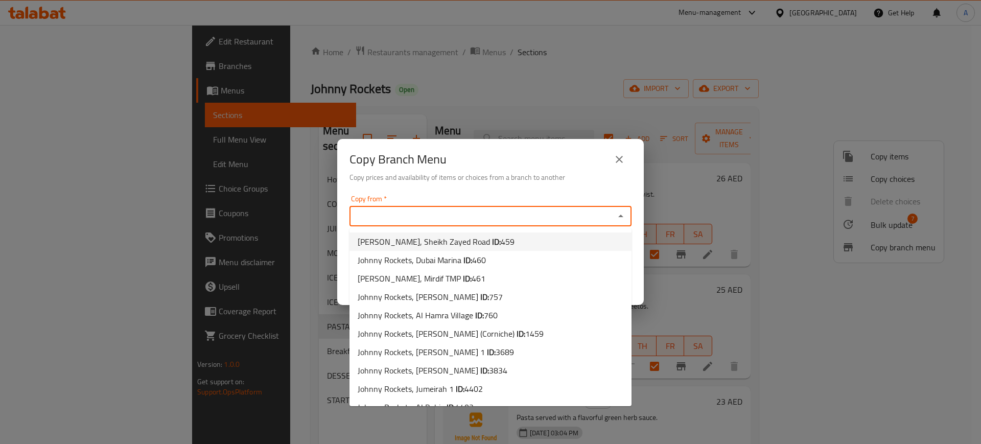
click at [542, 190] on div "Copy Branch Menu Copy prices and availability of items or choices from a branch…" at bounding box center [490, 165] width 306 height 52
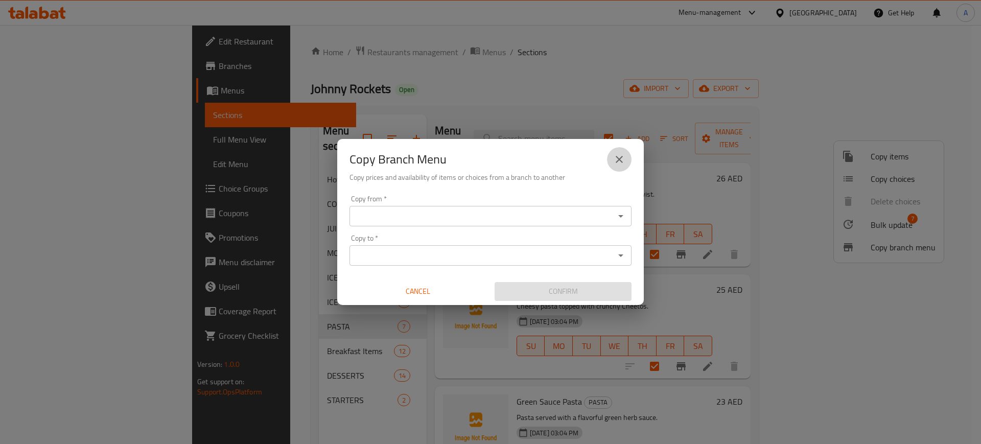
click at [612, 164] on button "close" at bounding box center [619, 159] width 25 height 25
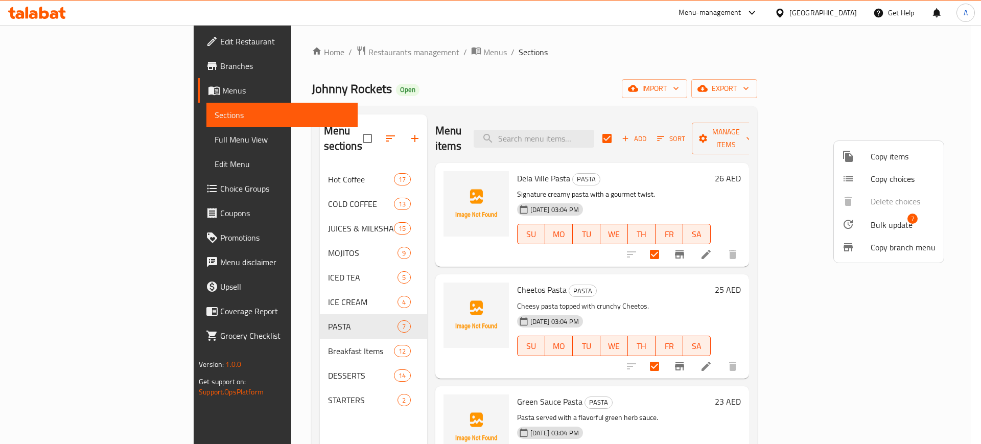
click at [518, 98] on div at bounding box center [490, 222] width 981 height 444
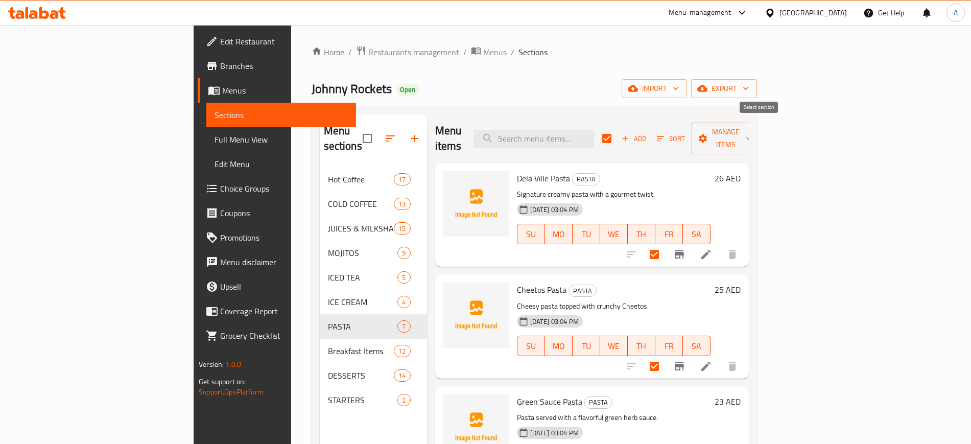
click at [618, 131] on input "checkbox" at bounding box center [606, 138] width 21 height 21
checkbox input "false"
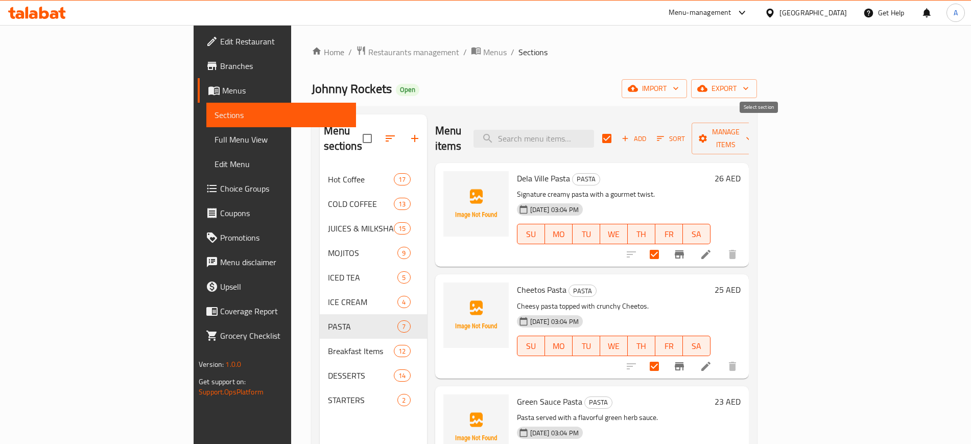
checkbox input "false"
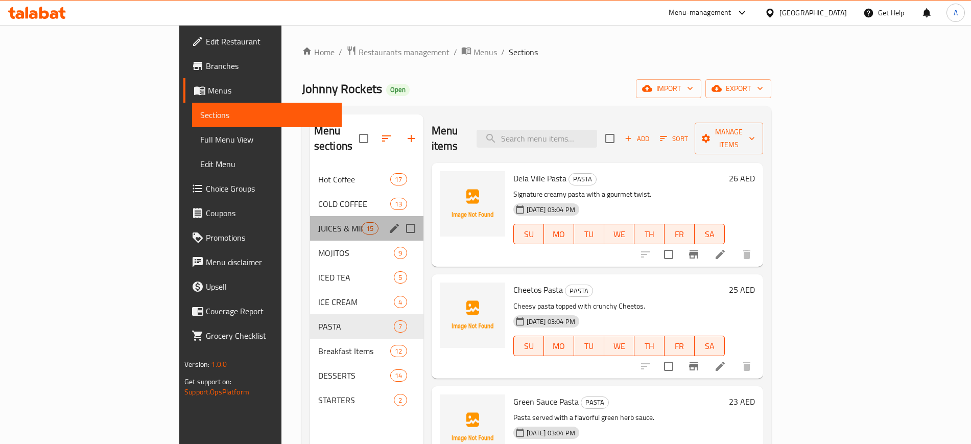
click at [310, 221] on div "JUICES & MILKSHAKES 15" at bounding box center [366, 228] width 113 height 25
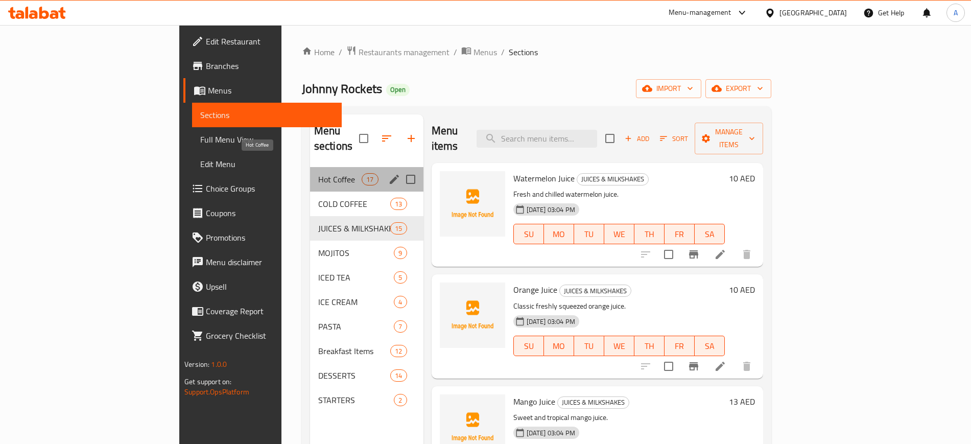
click at [318, 173] on span "Hot Coffee" at bounding box center [339, 179] width 43 height 12
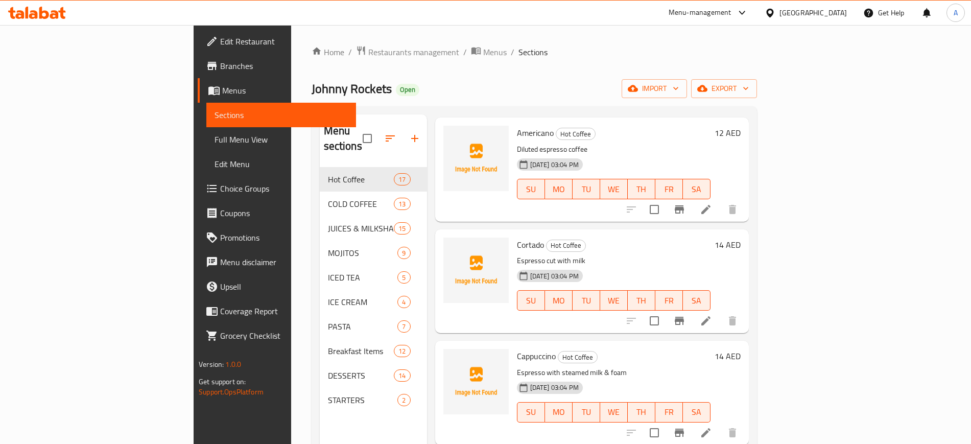
scroll to position [192, 0]
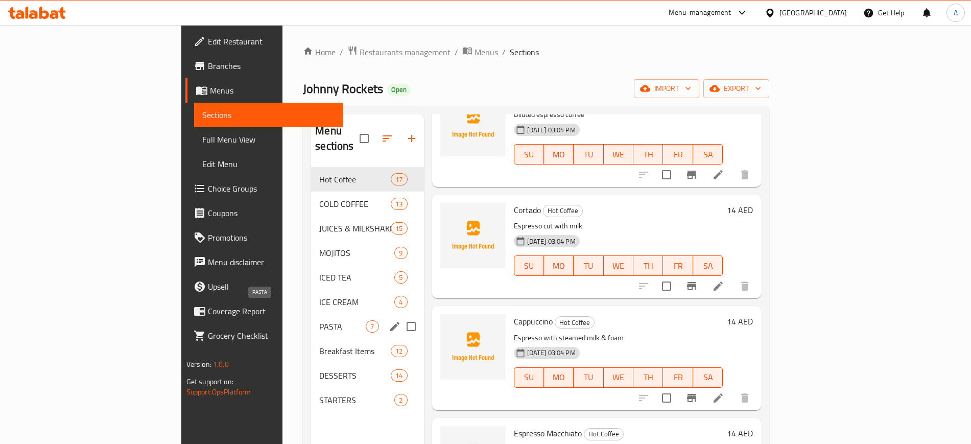
click at [319, 320] on span "PASTA" at bounding box center [342, 326] width 46 height 12
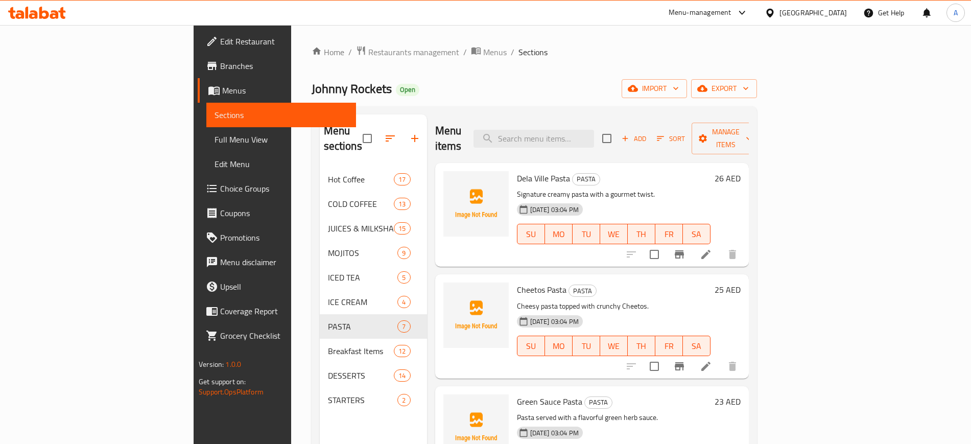
click at [618, 133] on input "checkbox" at bounding box center [606, 138] width 21 height 21
checkbox input "true"
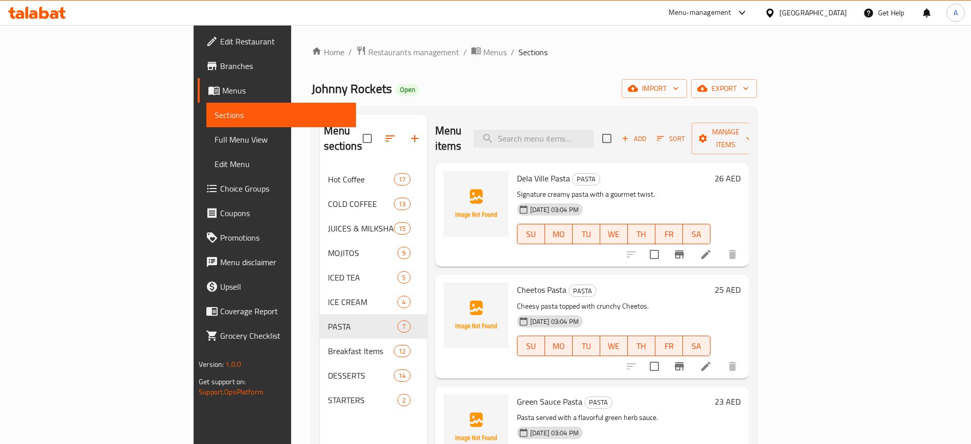
checkbox input "true"
click at [752, 126] on span "Manage items" at bounding box center [726, 139] width 52 height 26
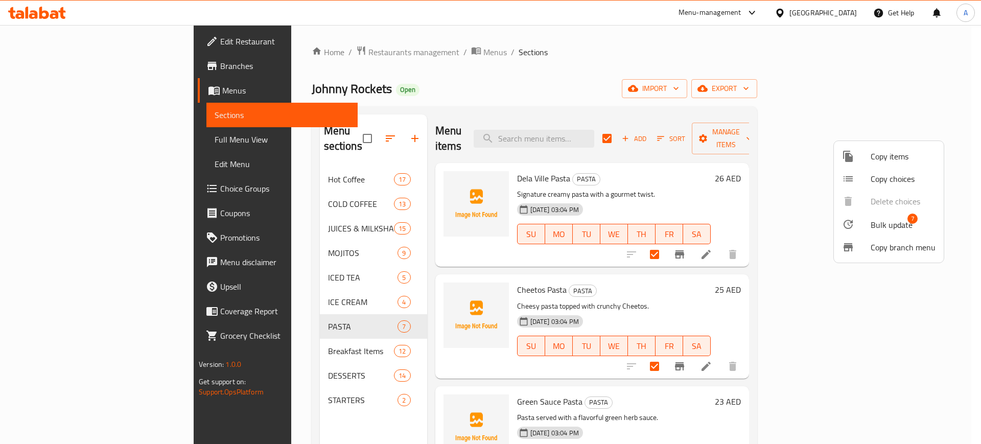
click at [906, 223] on span "Bulk update" at bounding box center [891, 225] width 42 height 12
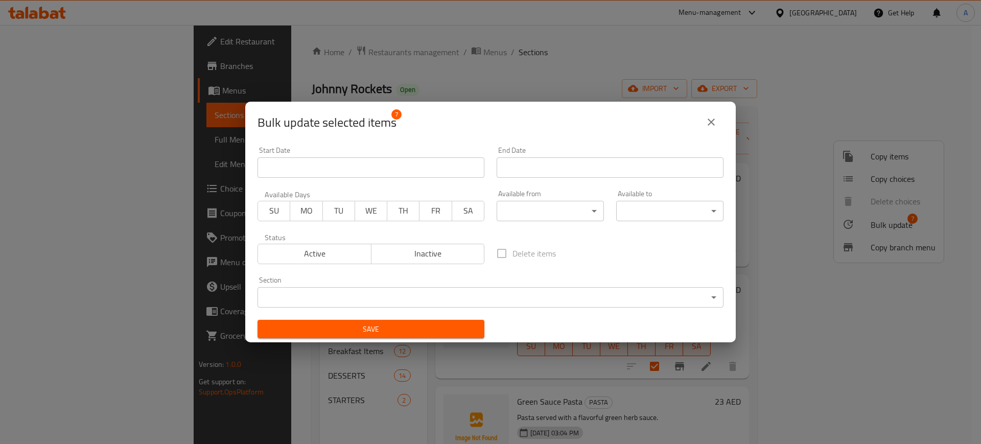
click at [710, 122] on icon "close" at bounding box center [710, 122] width 7 height 7
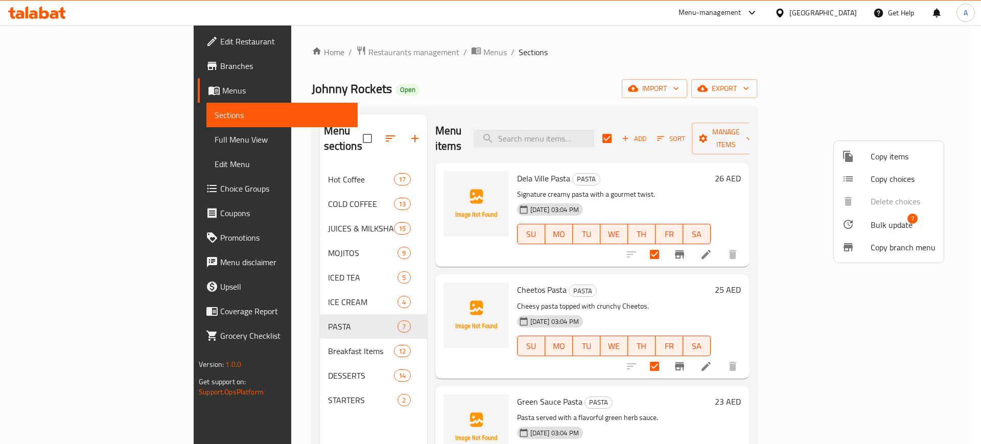
click at [874, 155] on span "Copy items" at bounding box center [902, 156] width 65 height 12
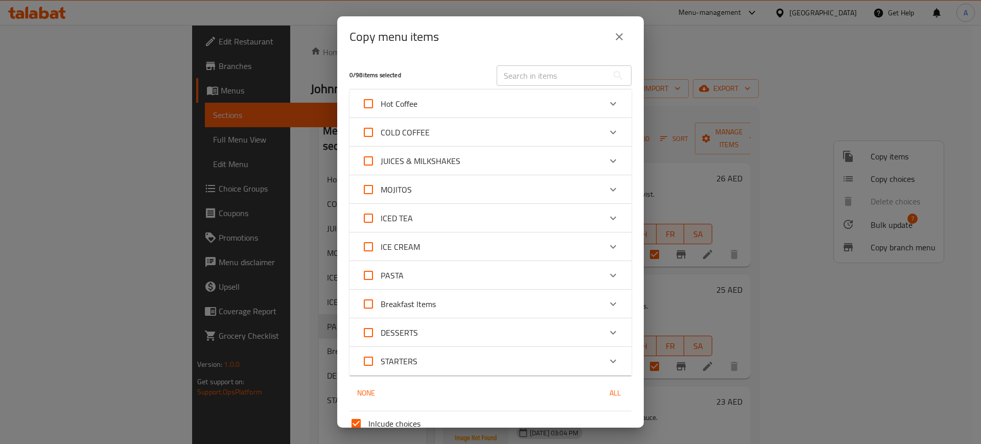
click at [367, 281] on input "PASTA" at bounding box center [368, 275] width 25 height 25
checkbox input "true"
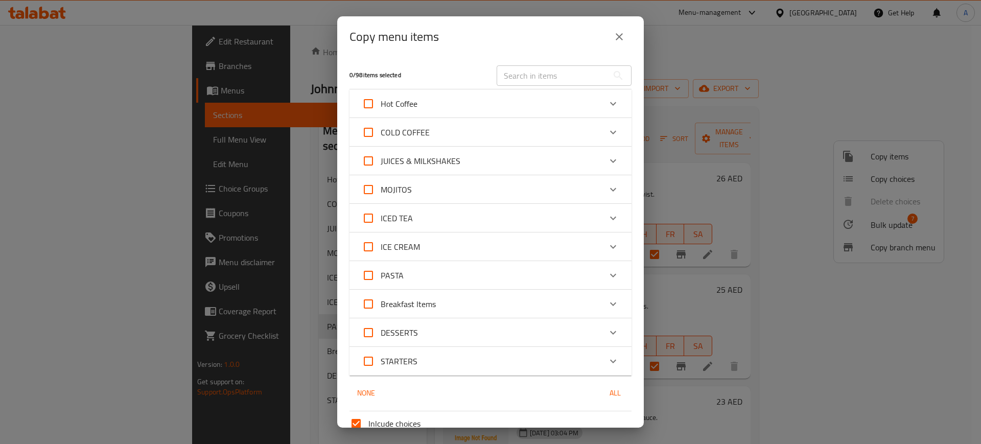
checkbox input "true"
click at [610, 277] on icon "Expand" at bounding box center [613, 276] width 6 height 4
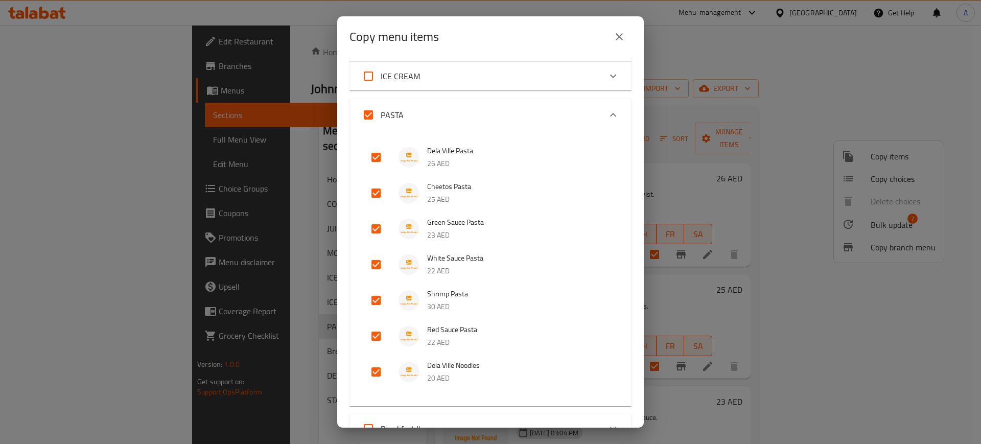
scroll to position [192, 0]
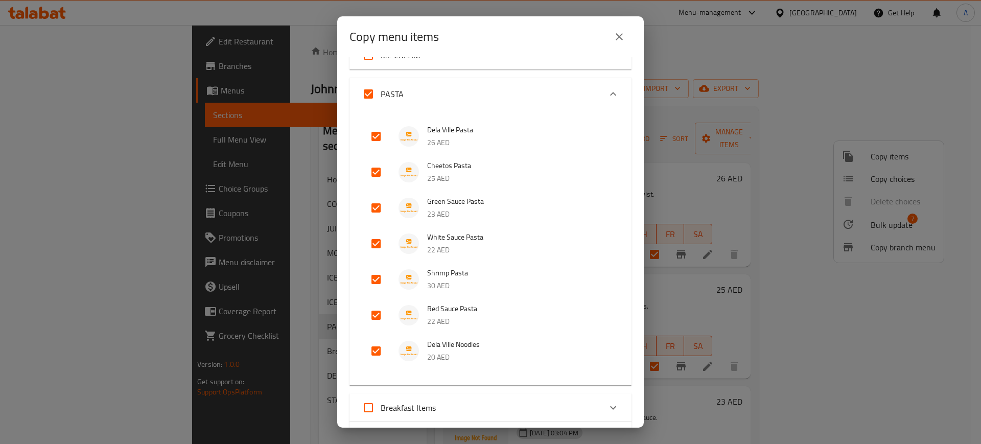
click at [374, 174] on input "checkbox" at bounding box center [376, 172] width 25 height 25
checkbox input "false"
click at [375, 138] on input "checkbox" at bounding box center [376, 136] width 25 height 25
checkbox input "false"
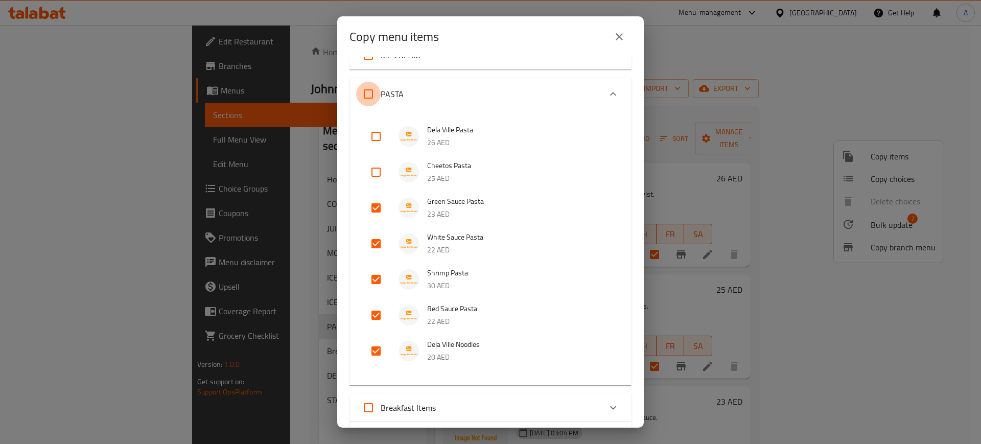
click at [369, 95] on input "PASTA" at bounding box center [368, 94] width 25 height 25
checkbox input "true"
click at [369, 95] on input "PASTA" at bounding box center [368, 94] width 25 height 25
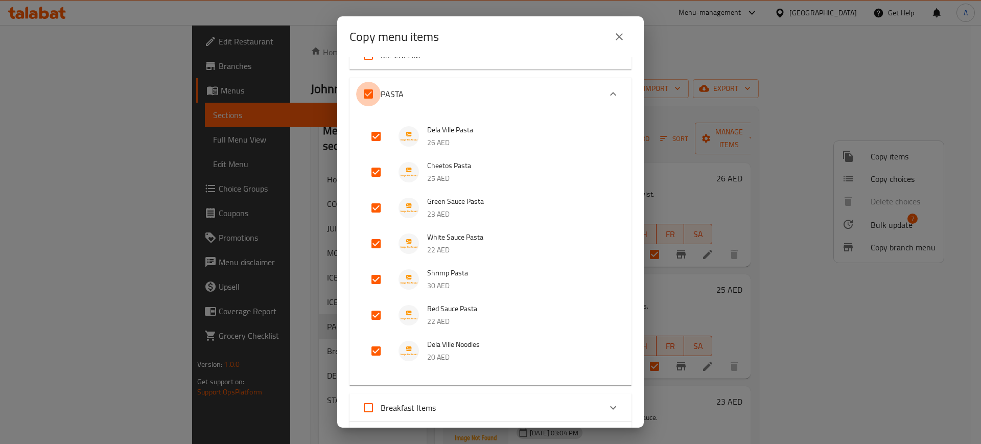
checkbox input "false"
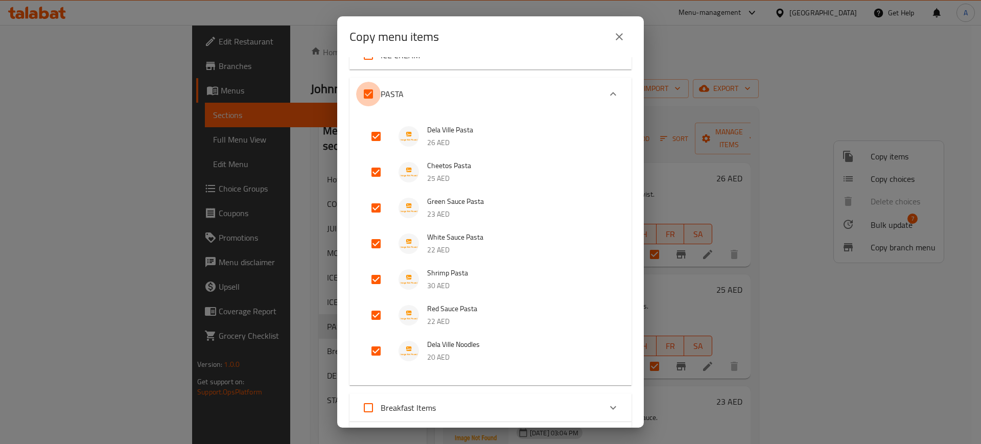
checkbox input "false"
click at [378, 276] on input "checkbox" at bounding box center [376, 279] width 25 height 25
checkbox input "true"
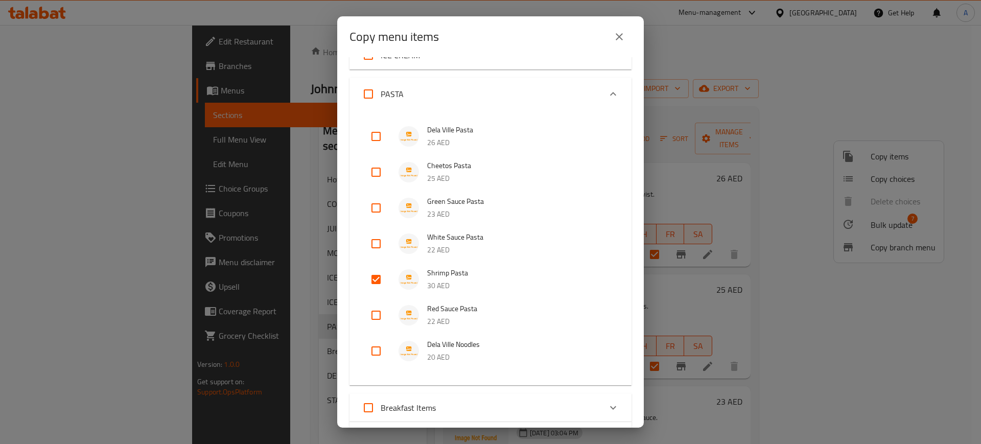
click at [375, 236] on input "checkbox" at bounding box center [376, 243] width 25 height 25
checkbox input "true"
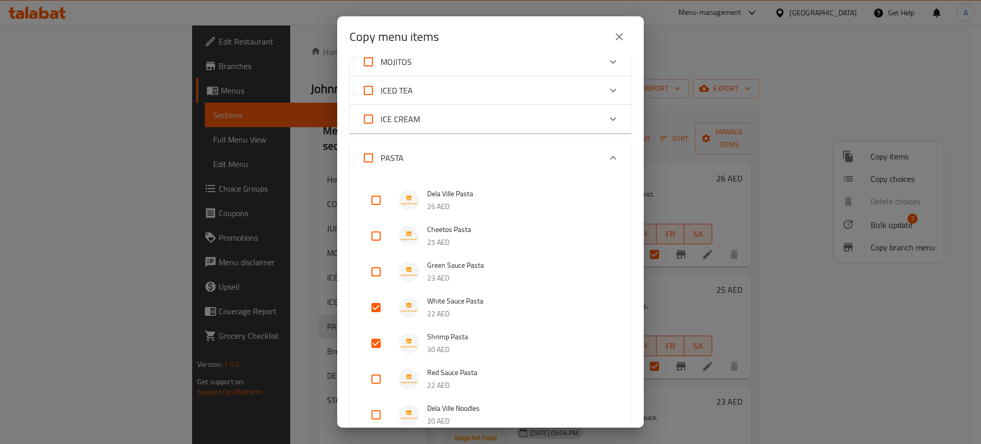
click at [607, 156] on icon "Expand" at bounding box center [613, 158] width 12 height 12
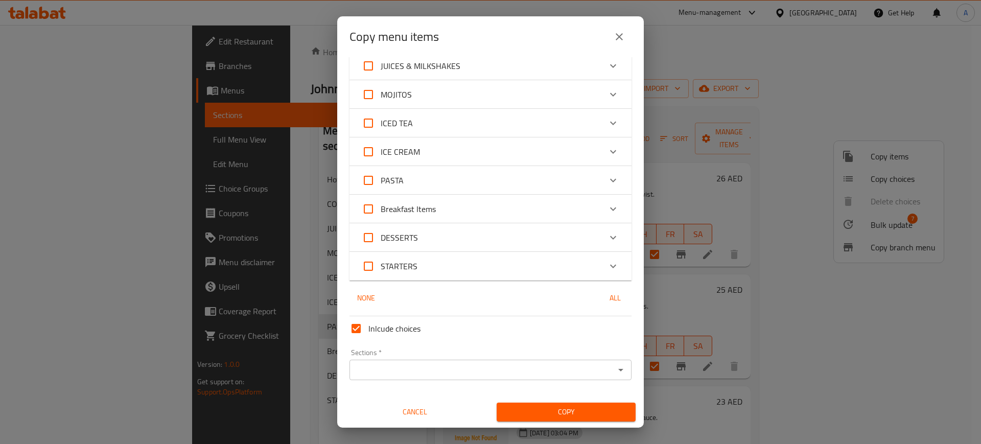
scroll to position [95, 0]
click at [615, 374] on icon "Open" at bounding box center [621, 370] width 12 height 12
click at [512, 25] on div "Copy menu items" at bounding box center [490, 37] width 282 height 25
click at [433, 332] on div "Inlcude choices" at bounding box center [490, 328] width 290 height 33
click at [379, 331] on span "Inlcude choices" at bounding box center [394, 328] width 52 height 12
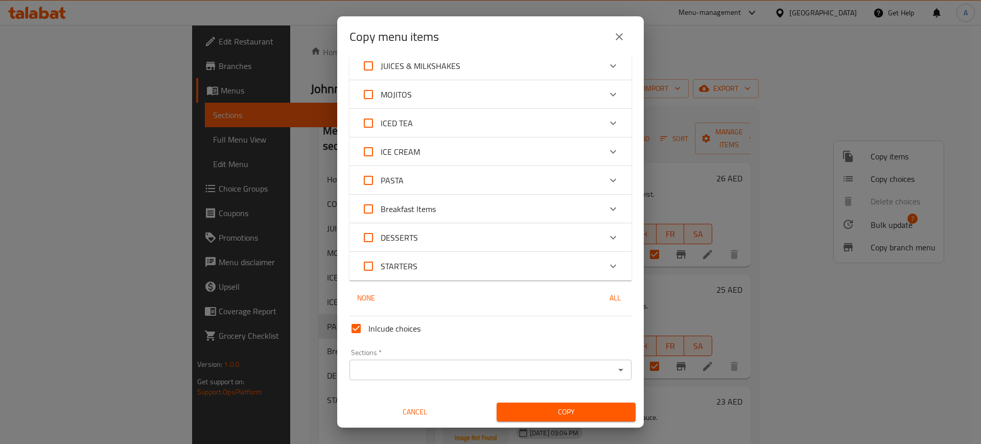
click at [368, 331] on input "Inlcude choices" at bounding box center [356, 328] width 25 height 25
checkbox input "false"
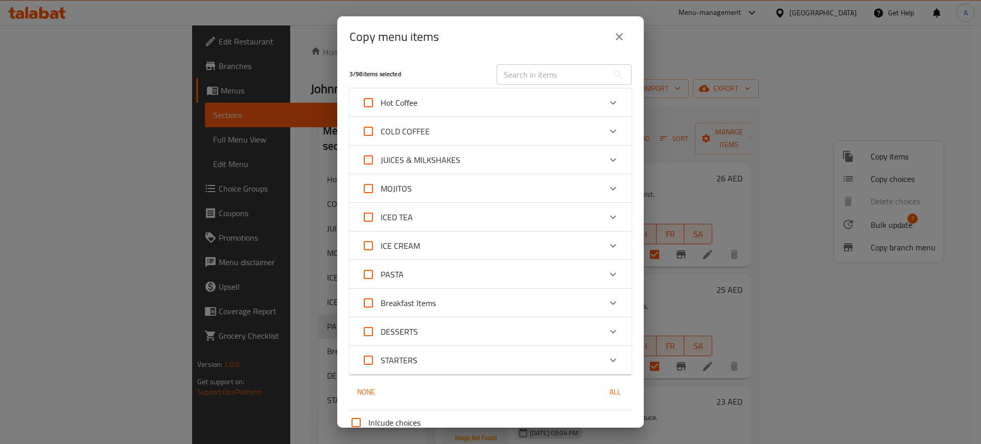
scroll to position [0, 0]
click at [252, 179] on div "Copy menu items 3 / 98 items selected ​ Hot Coffee Espresso 12 AED Americano 12…" at bounding box center [490, 222] width 981 height 444
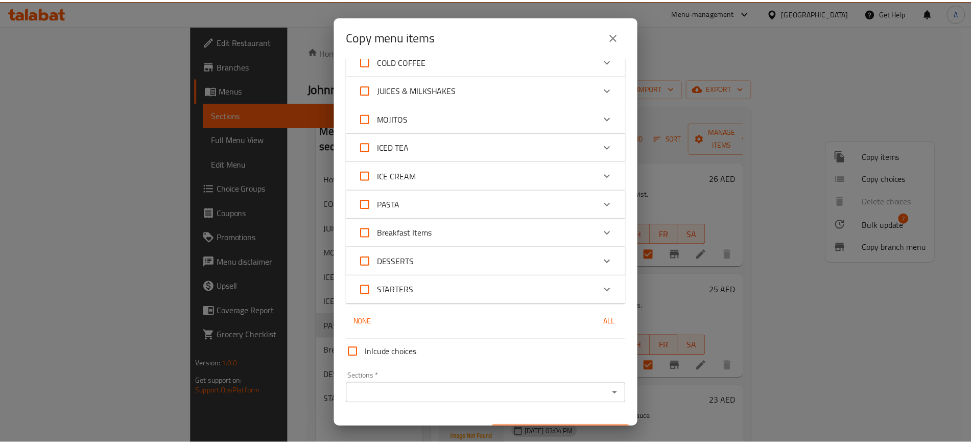
scroll to position [95, 0]
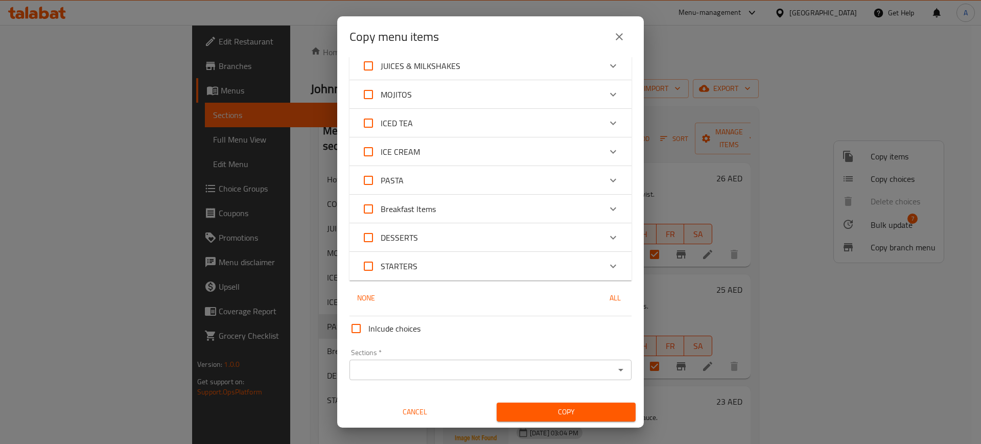
click at [412, 409] on span "Cancel" at bounding box center [414, 412] width 131 height 13
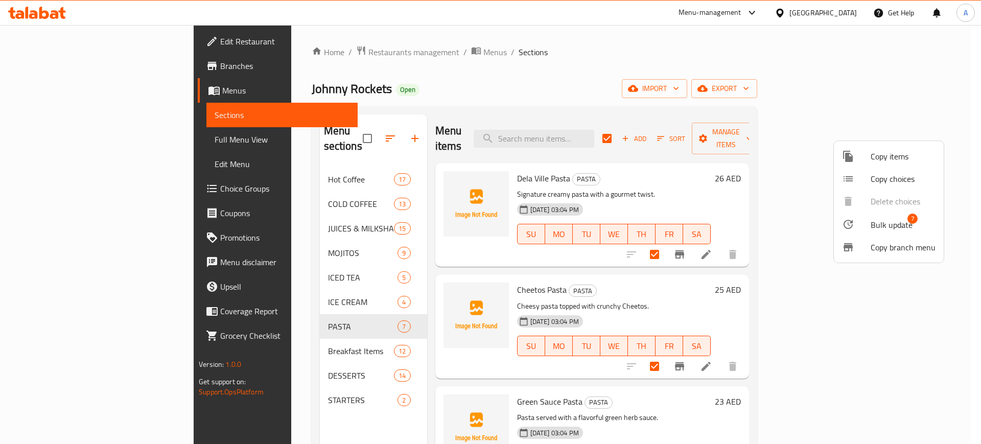
click at [485, 53] on div at bounding box center [490, 222] width 981 height 444
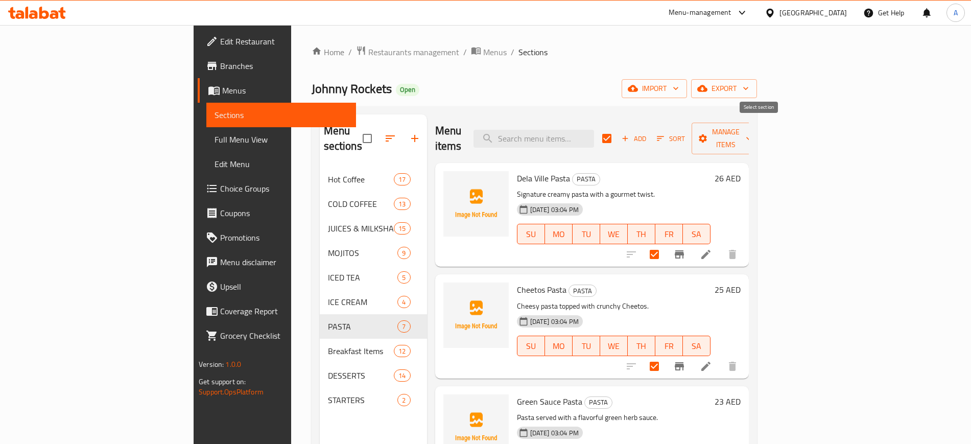
click at [618, 133] on input "checkbox" at bounding box center [606, 138] width 21 height 21
checkbox input "false"
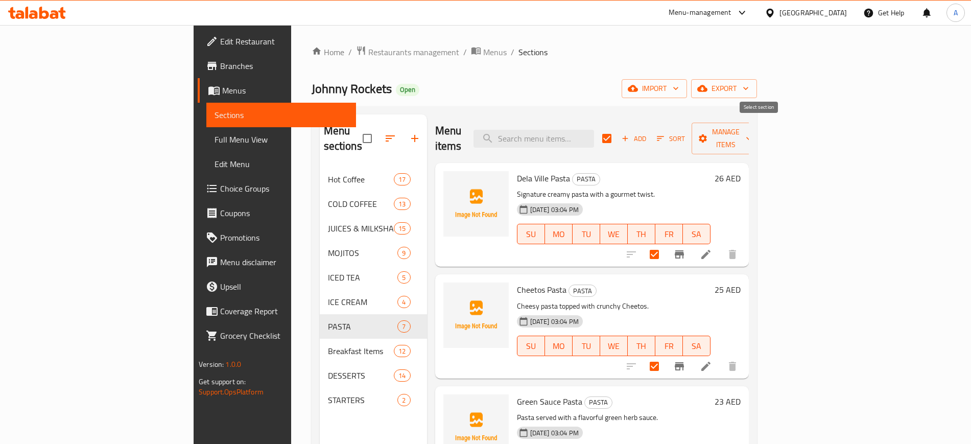
checkbox input "false"
click at [665, 244] on input "checkbox" at bounding box center [654, 254] width 21 height 21
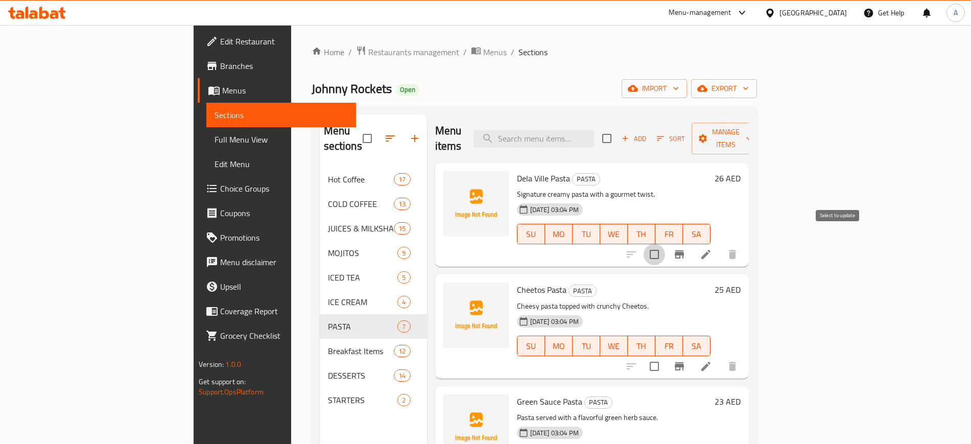
checkbox input "true"
click at [752, 136] on span "Manage items" at bounding box center [726, 139] width 52 height 26
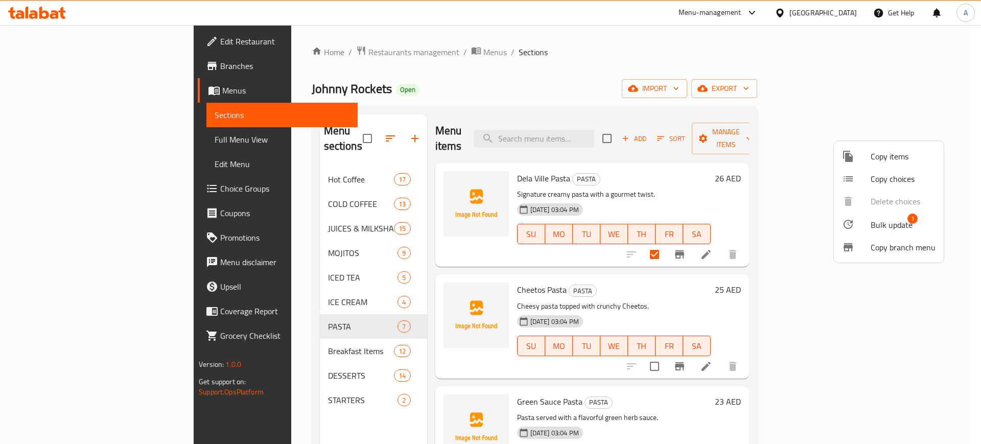
click at [900, 228] on span "Bulk update" at bounding box center [891, 225] width 42 height 12
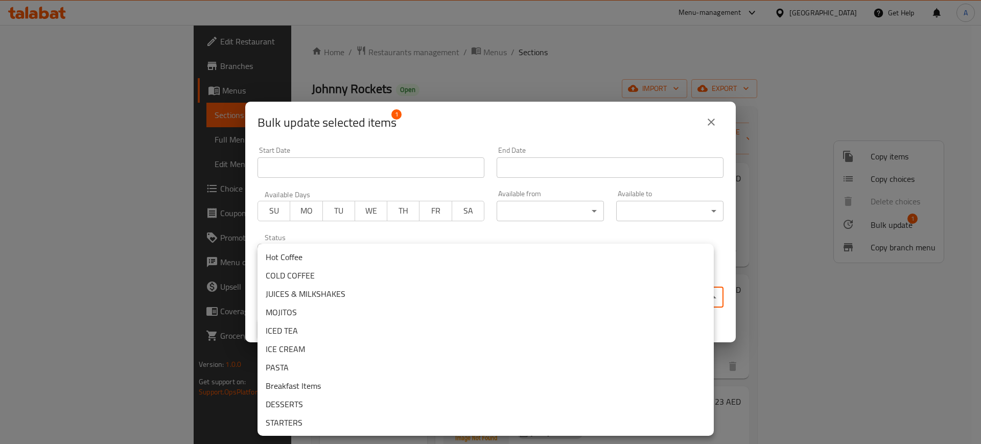
click at [413, 299] on body "​ Menu-management United Arab Emirates Get Help A Edit Restaurant Branches Menu…" at bounding box center [490, 234] width 981 height 419
click at [509, 135] on div at bounding box center [490, 222] width 981 height 444
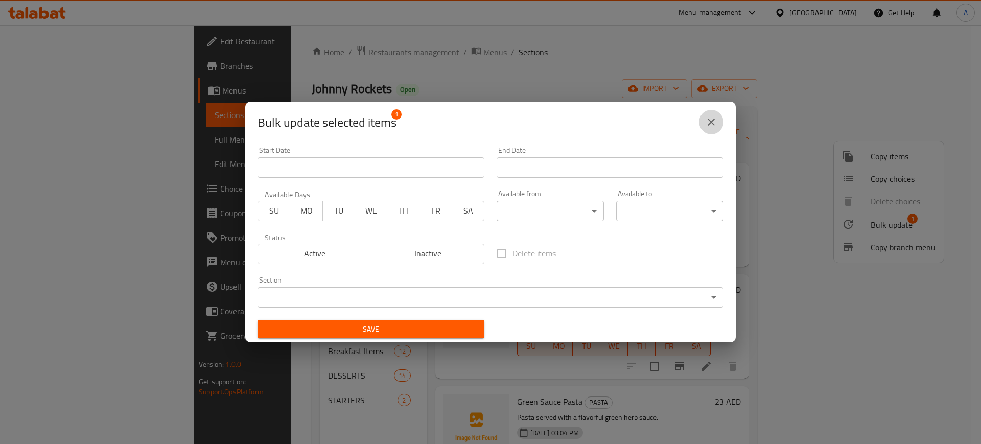
click at [705, 122] on icon "close" at bounding box center [711, 122] width 12 height 12
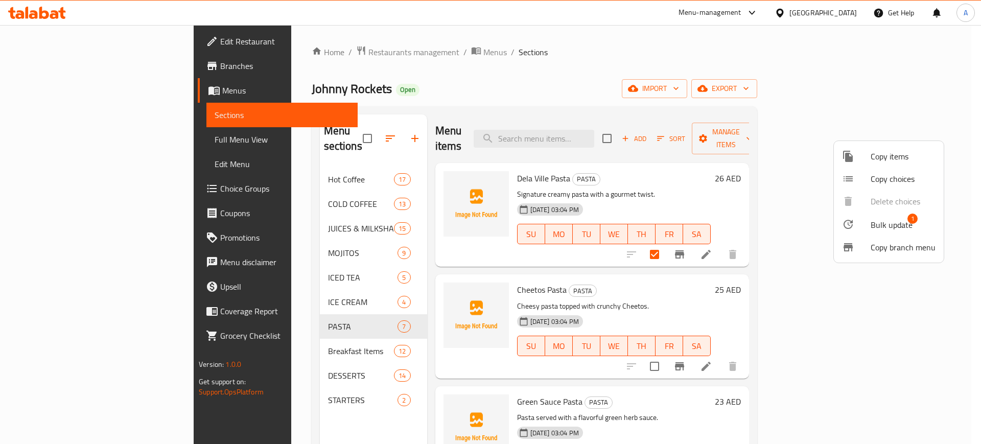
click at [391, 73] on div at bounding box center [490, 222] width 981 height 444
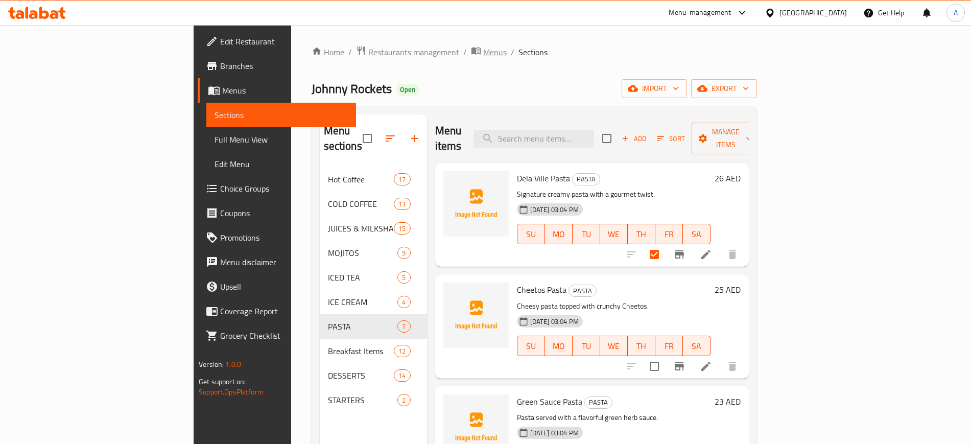
click at [483, 56] on span "Menus" at bounding box center [494, 52] width 23 height 12
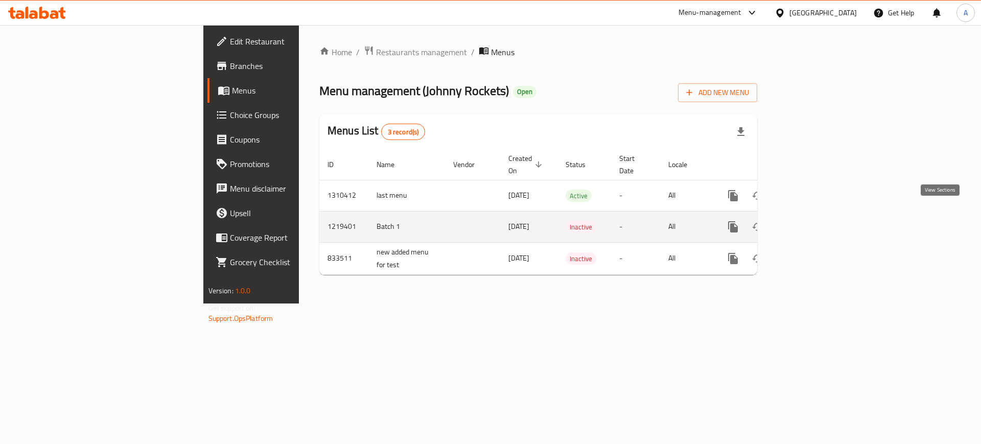
click at [813, 221] on icon "enhanced table" at bounding box center [806, 227] width 12 height 12
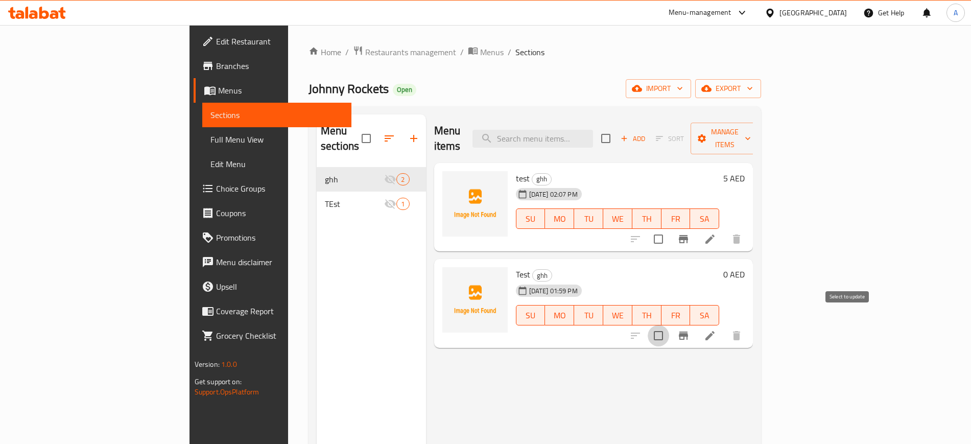
click at [669, 325] on input "checkbox" at bounding box center [658, 335] width 21 height 21
click at [751, 132] on span "Manage items" at bounding box center [725, 139] width 52 height 26
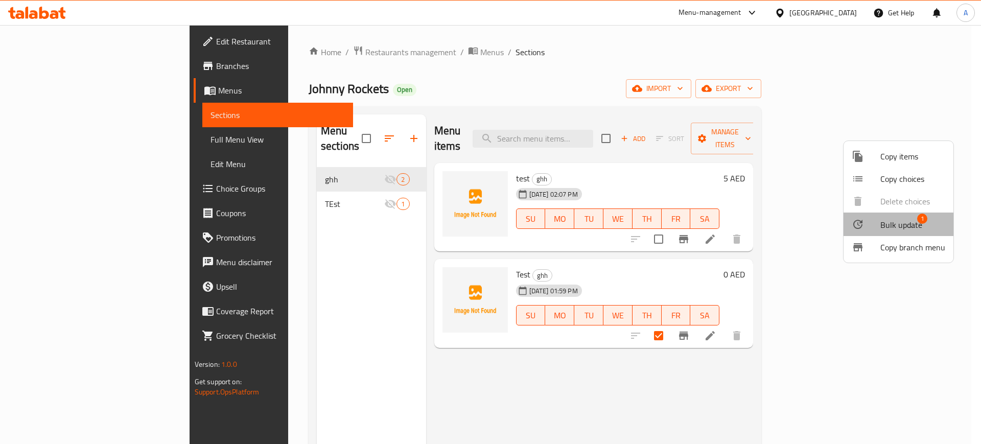
click at [917, 227] on span "Bulk update" at bounding box center [901, 225] width 42 height 12
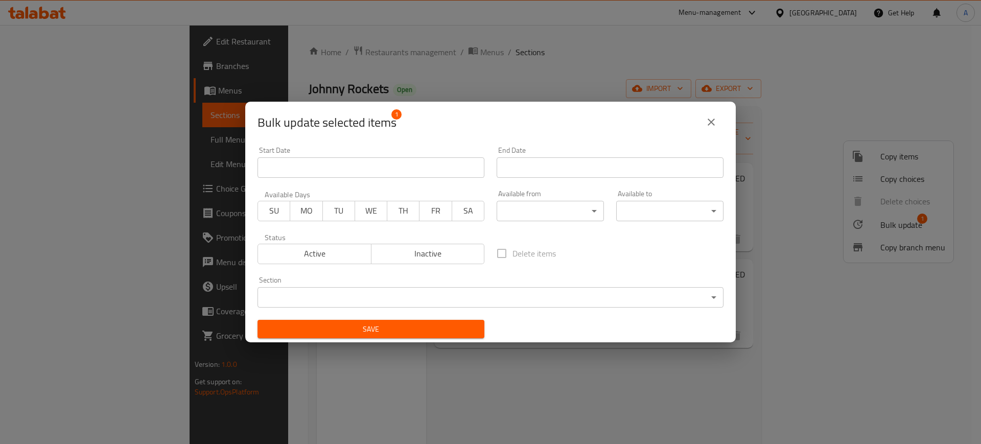
click at [413, 296] on body "​ Menu-management United Arab Emirates Get Help A Edit Restaurant Branches Menu…" at bounding box center [490, 234] width 981 height 419
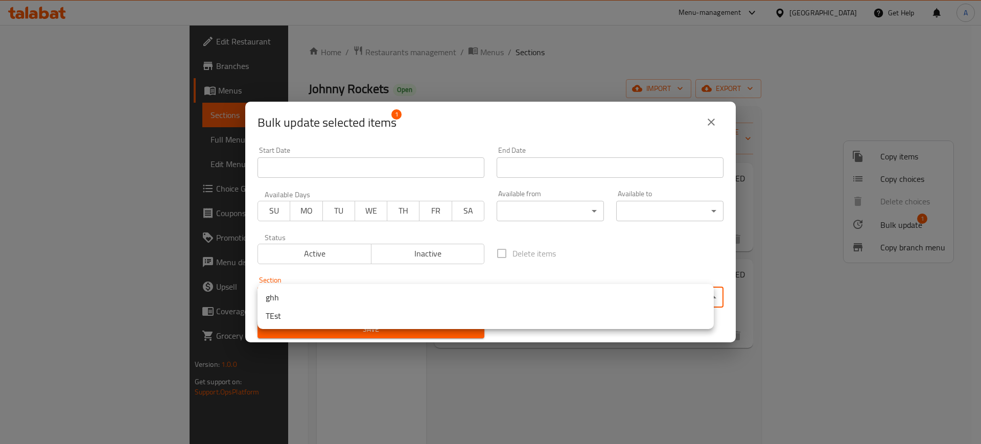
click at [373, 323] on li "TEst" at bounding box center [485, 315] width 456 height 18
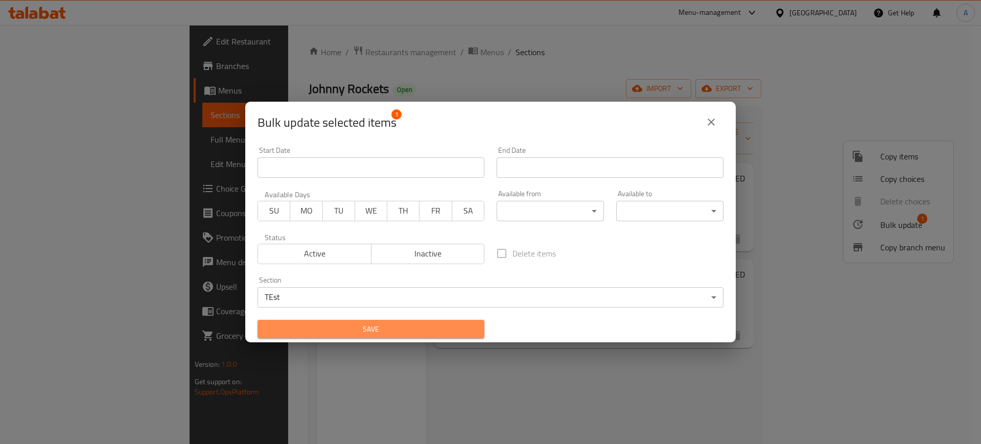
click at [392, 336] on button "Save" at bounding box center [370, 329] width 227 height 19
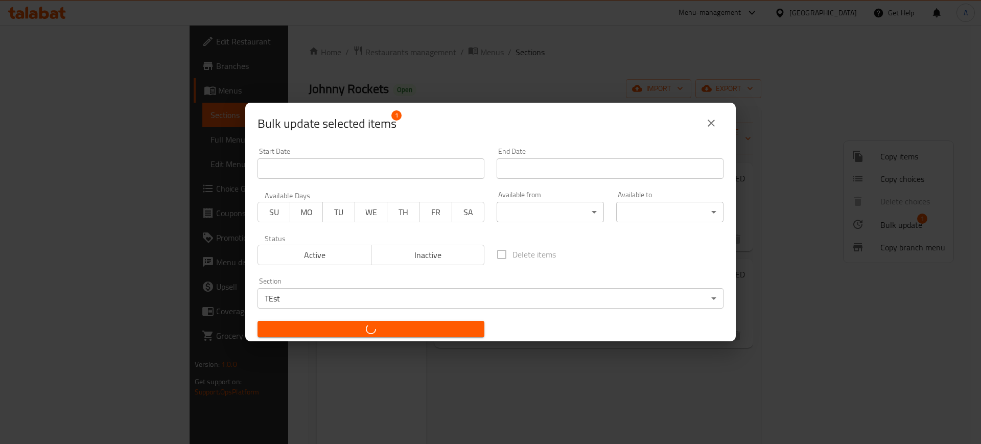
checkbox input "false"
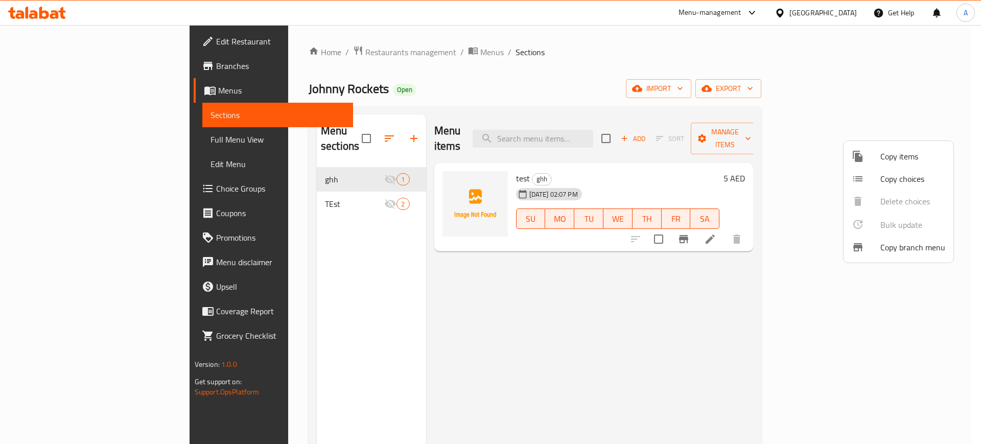
click at [492, 341] on div at bounding box center [490, 222] width 981 height 444
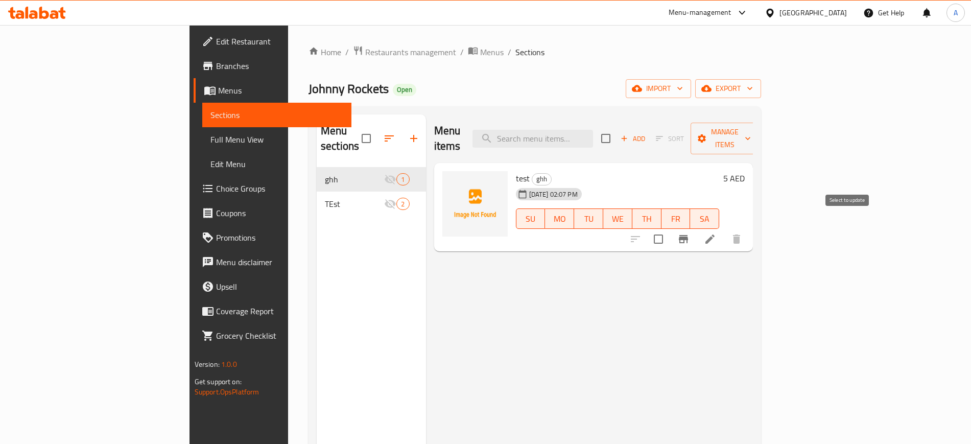
click at [669, 228] on input "checkbox" at bounding box center [658, 238] width 21 height 21
checkbox input "true"
click at [669, 228] on input "checkbox" at bounding box center [658, 238] width 21 height 21
checkbox input "false"
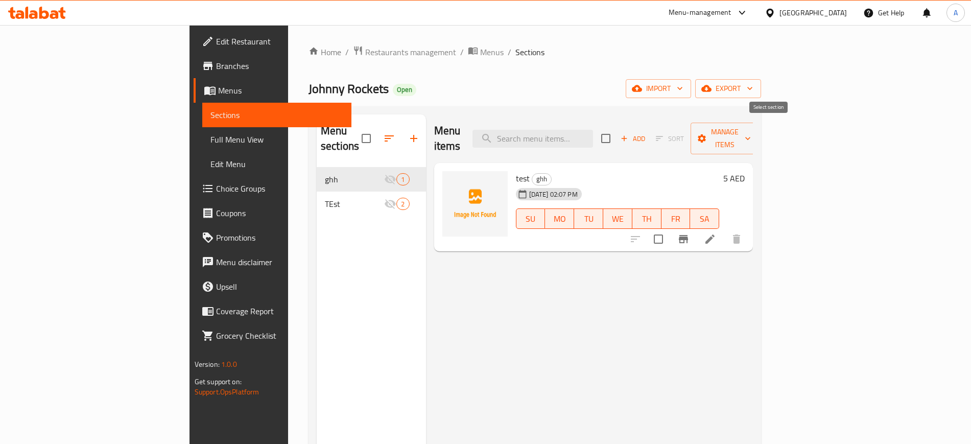
click at [617, 132] on input "checkbox" at bounding box center [605, 138] width 21 height 21
checkbox input "true"
click at [617, 135] on input "checkbox" at bounding box center [605, 138] width 21 height 21
checkbox input "false"
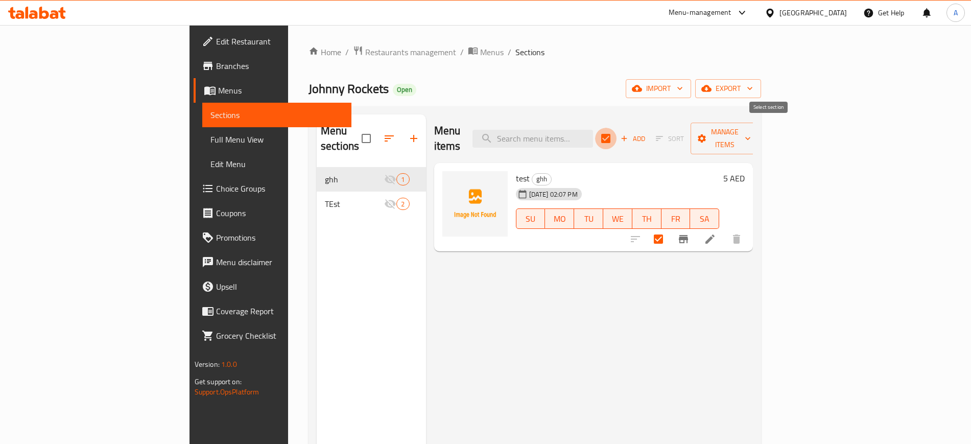
checkbox input "false"
click at [480, 55] on span "Menus" at bounding box center [491, 52] width 23 height 12
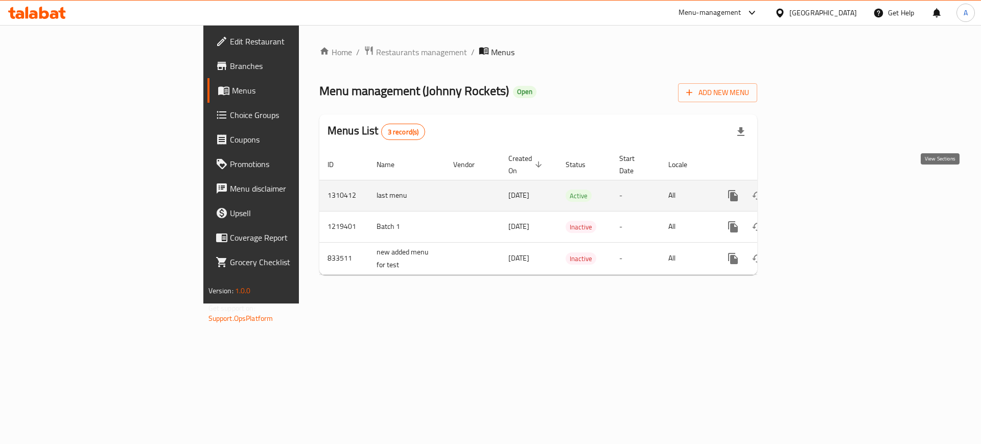
click at [813, 190] on icon "enhanced table" at bounding box center [806, 196] width 12 height 12
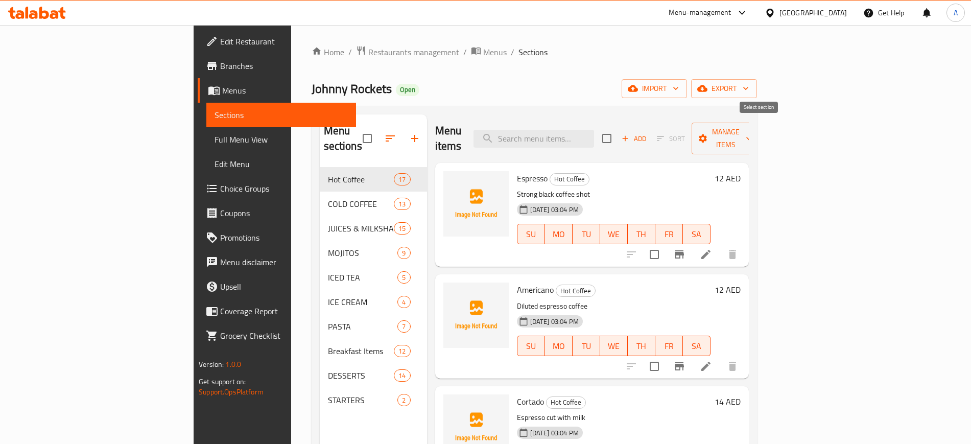
click at [745, 132] on div "Menu items Add Sort Manage items" at bounding box center [592, 138] width 314 height 49
click at [618, 130] on input "checkbox" at bounding box center [606, 138] width 21 height 21
checkbox input "true"
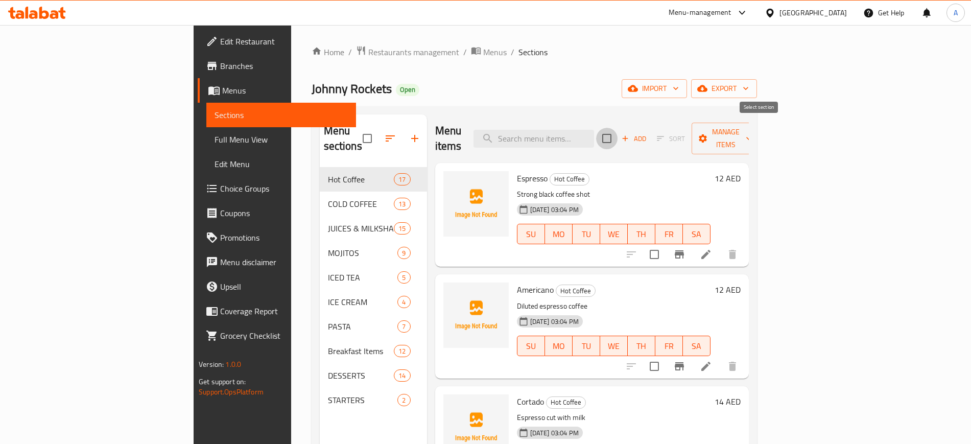
checkbox input "true"
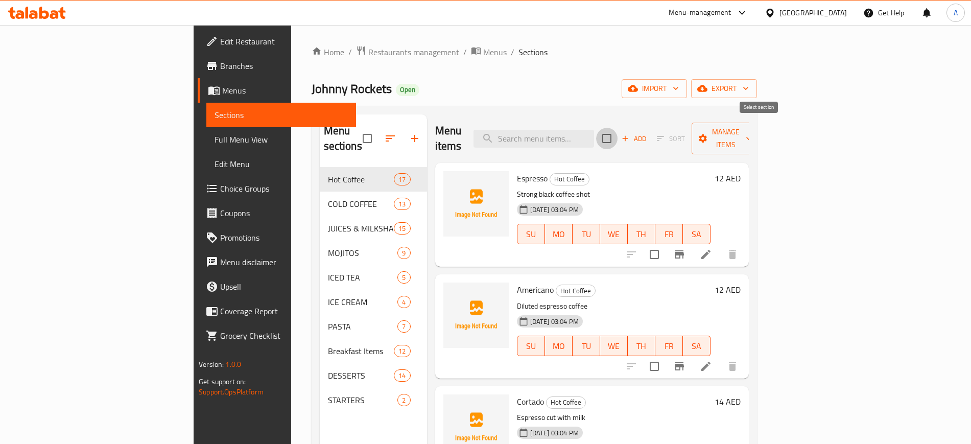
checkbox input "true"
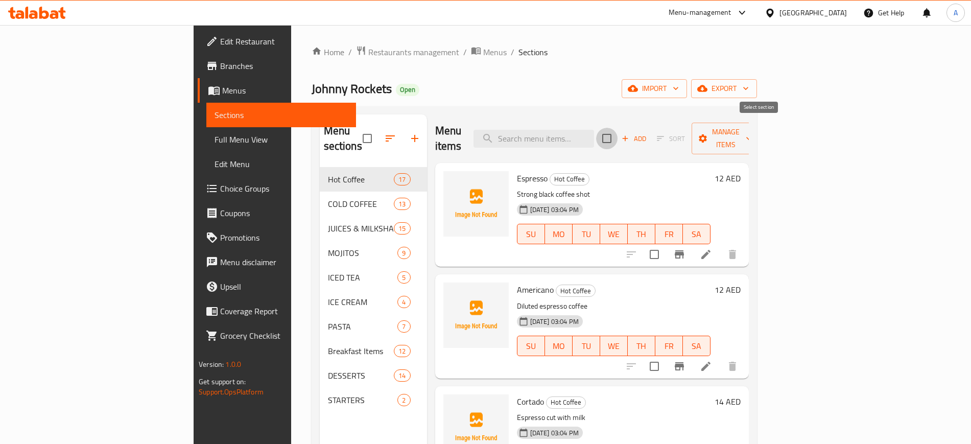
checkbox input "true"
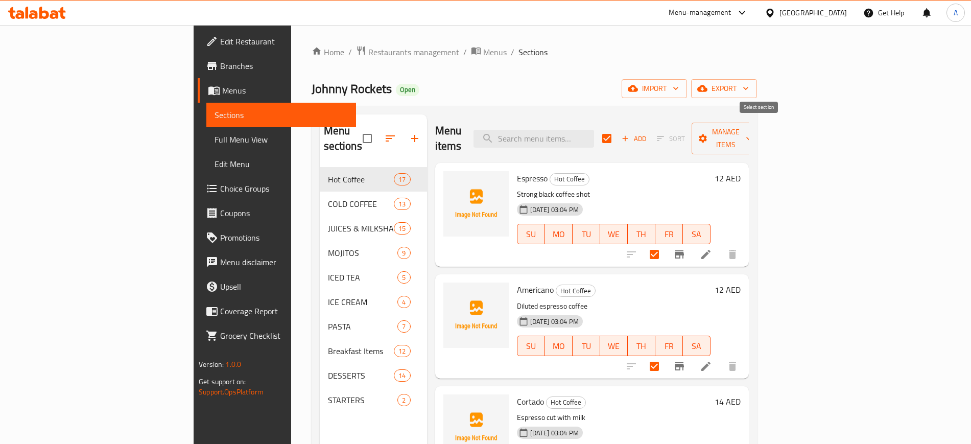
click at [618, 135] on input "checkbox" at bounding box center [606, 138] width 21 height 21
checkbox input "false"
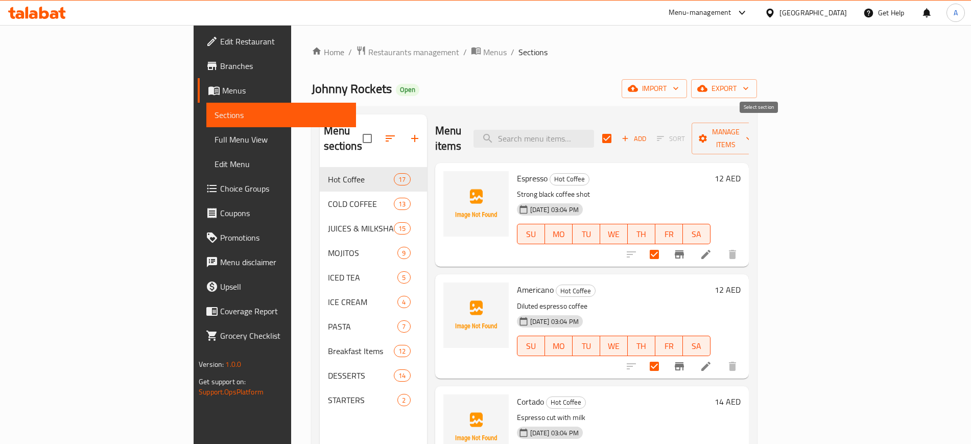
checkbox input "false"
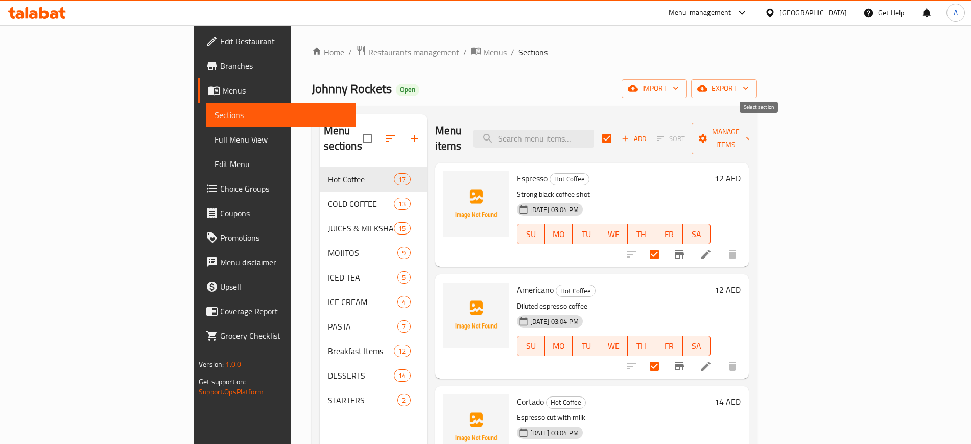
checkbox input "false"
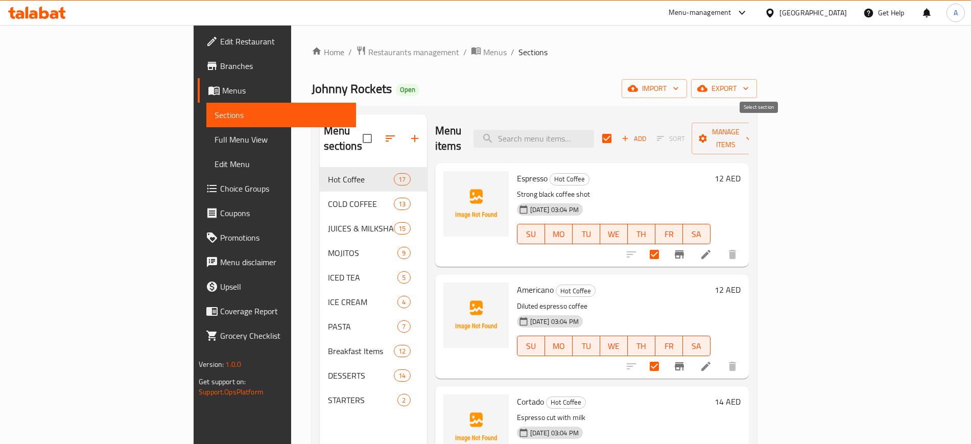
checkbox input "false"
click at [665, 244] on input "checkbox" at bounding box center [654, 254] width 21 height 21
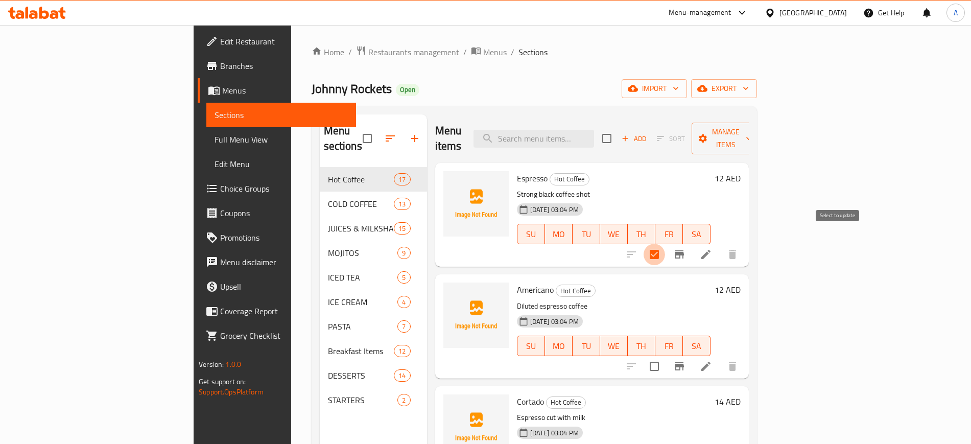
click at [665, 244] on input "checkbox" at bounding box center [654, 254] width 21 height 21
checkbox input "false"
